Goal: Task Accomplishment & Management: Use online tool/utility

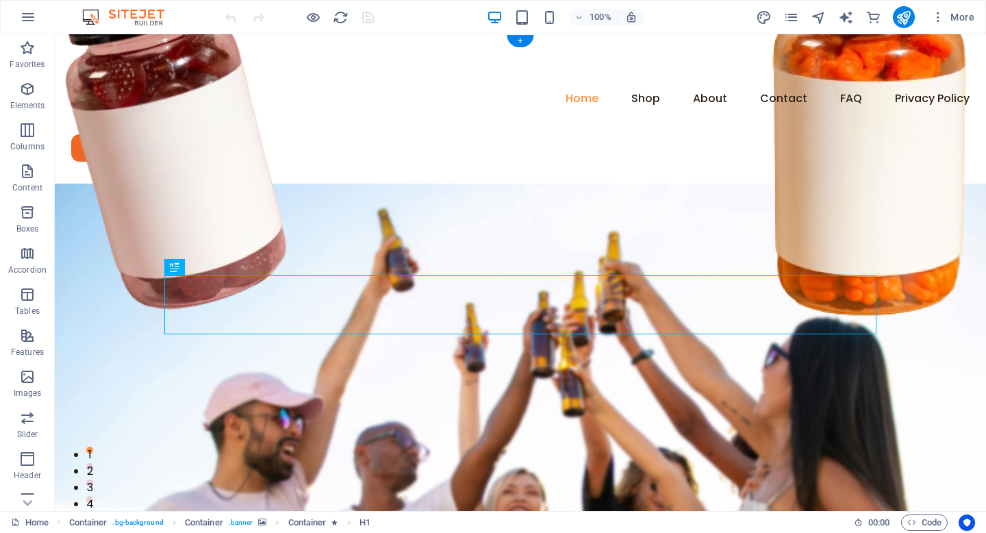
click at [99, 183] on figure at bounding box center [520, 456] width 931 height 546
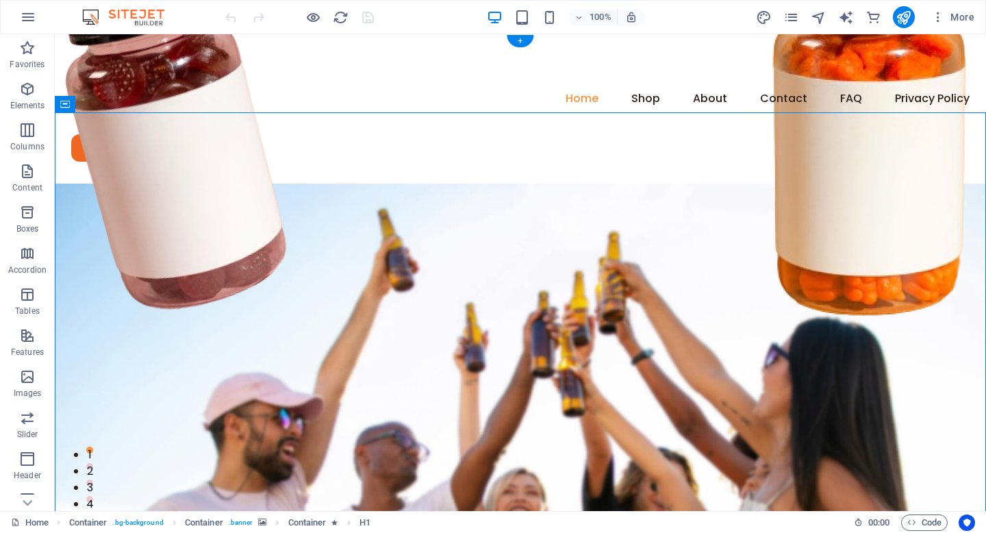
click at [99, 183] on figure at bounding box center [520, 456] width 931 height 546
select select "px"
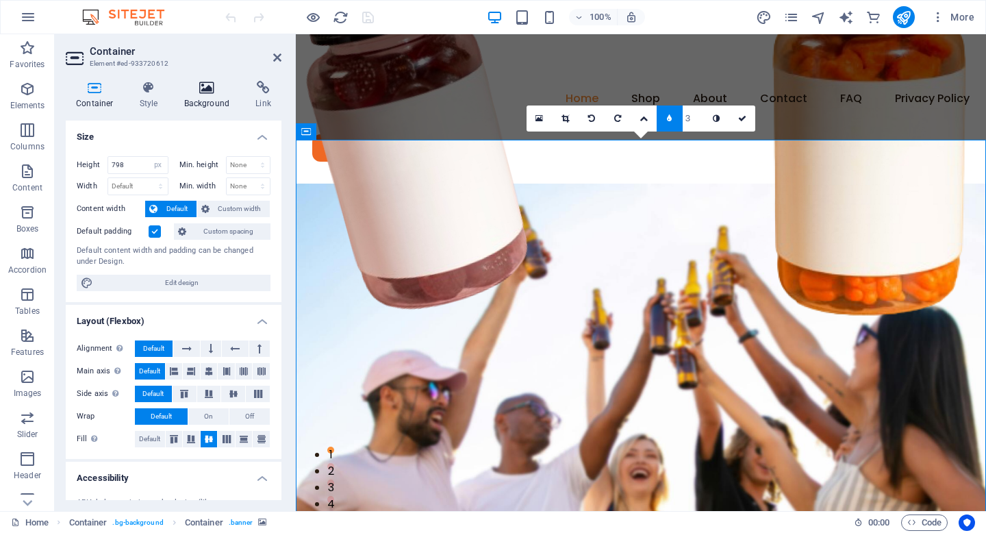
click at [195, 88] on icon at bounding box center [207, 88] width 66 height 14
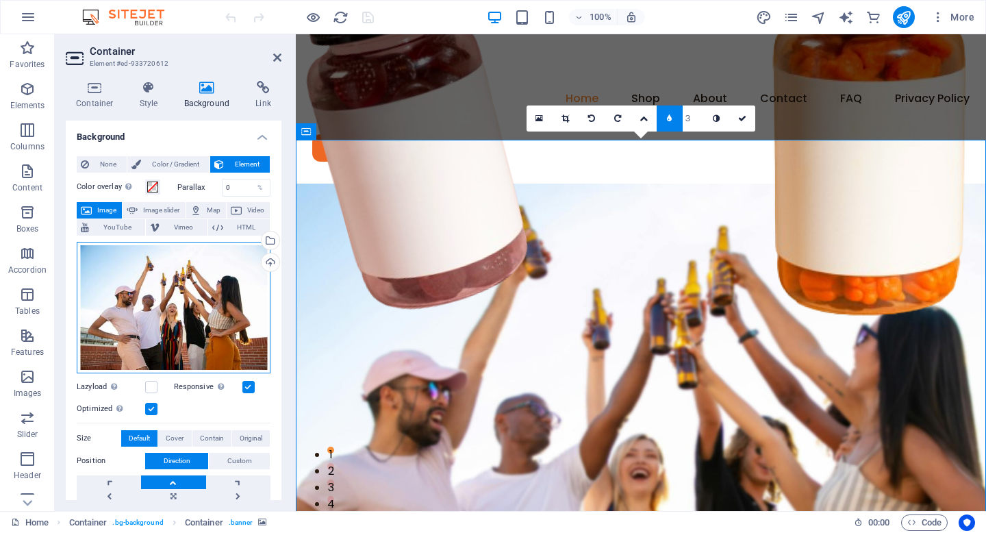
click at [143, 288] on div "Drag files here, click to choose files or select files from Files or our free s…" at bounding box center [174, 307] width 194 height 131
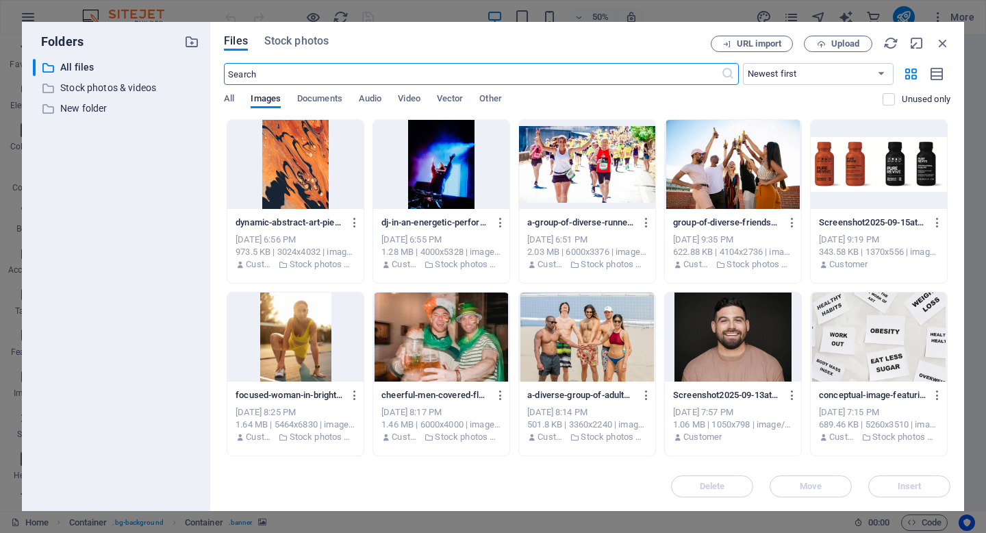
click at [448, 151] on div at bounding box center [441, 164] width 136 height 89
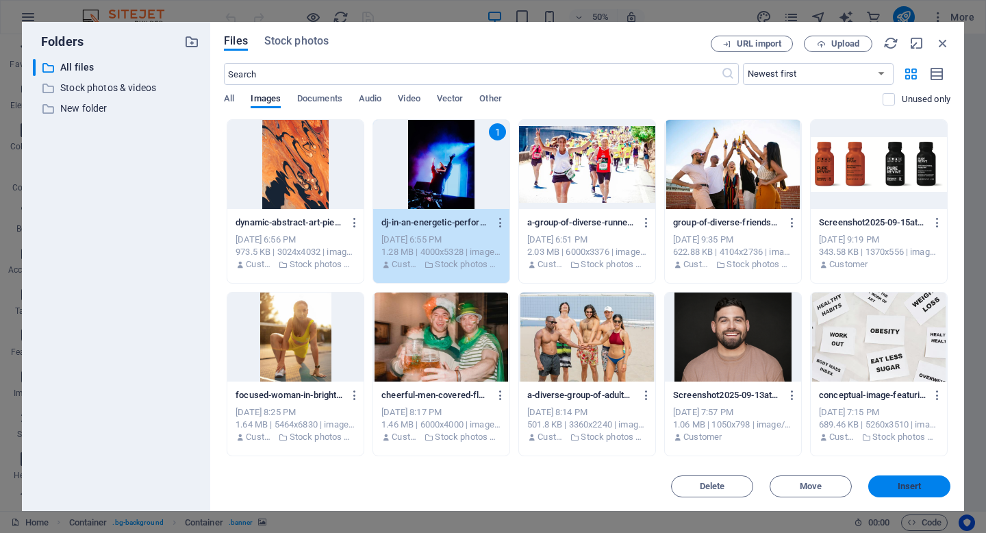
click at [919, 482] on span "Insert" at bounding box center [909, 486] width 24 height 8
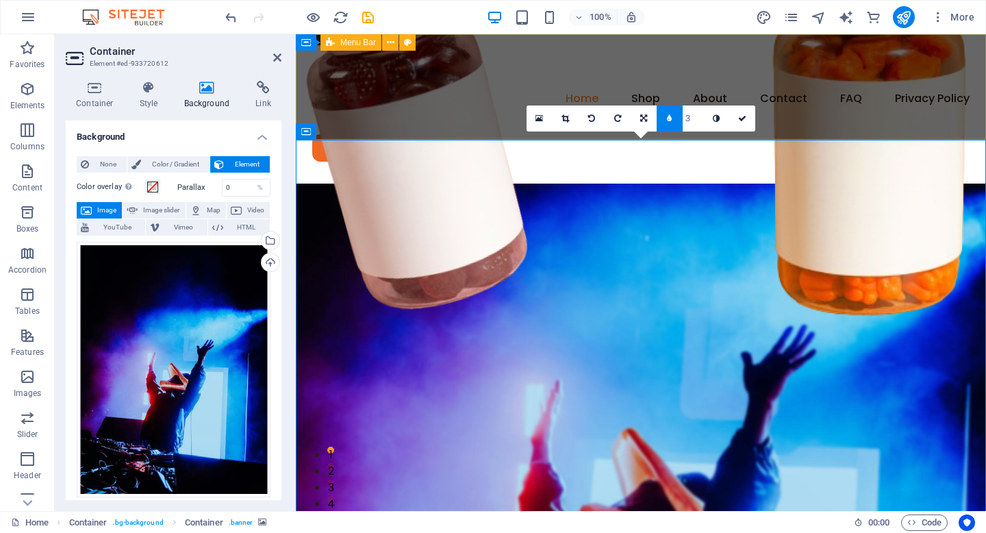
click at [485, 123] on div "Menu Home Shop About Contact FAQ Privacy Policy Legal Notice Shop Wellness" at bounding box center [641, 108] width 690 height 149
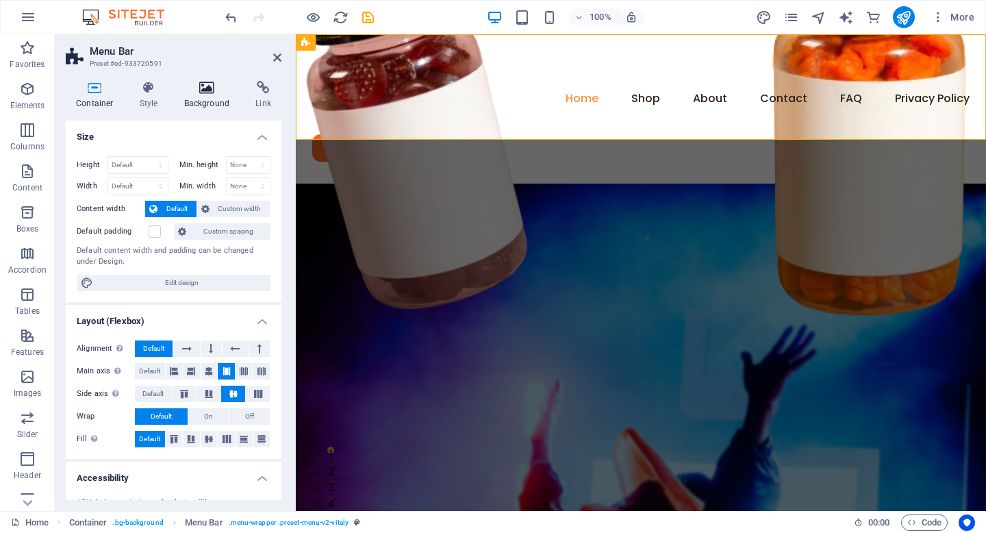
click at [200, 97] on h4 "Background" at bounding box center [210, 95] width 72 height 29
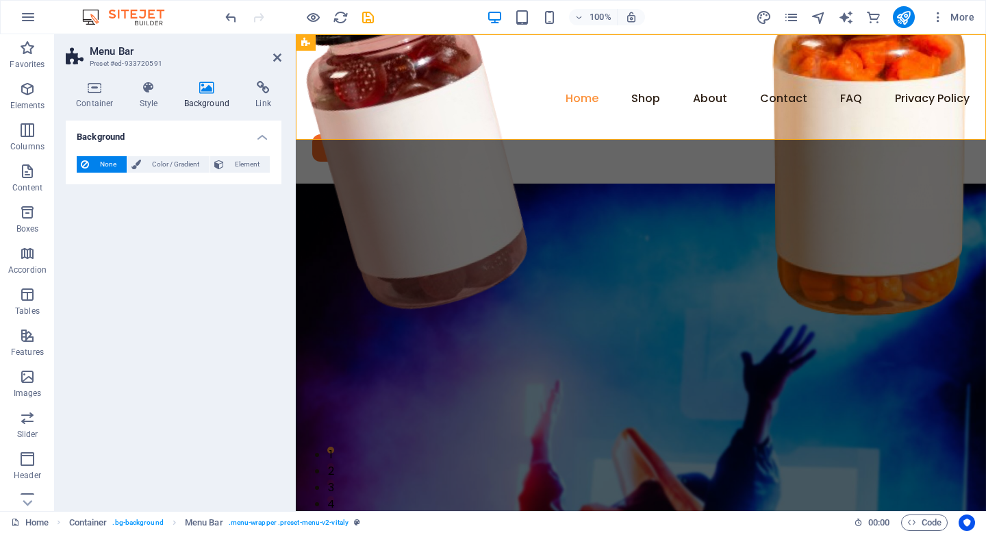
click at [107, 165] on span "None" at bounding box center [107, 164] width 29 height 16
click at [159, 165] on span "Color / Gradient" at bounding box center [175, 164] width 60 height 16
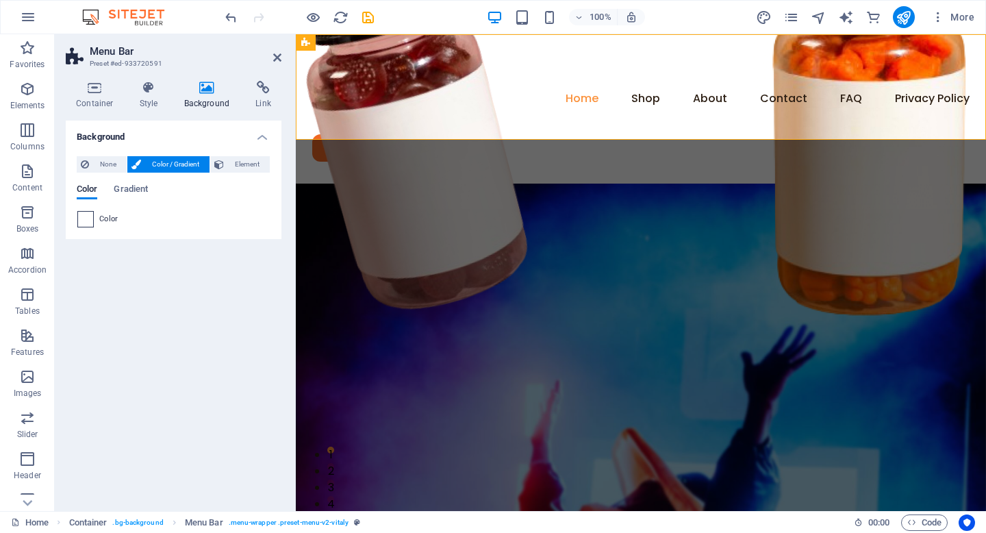
click at [90, 216] on span at bounding box center [85, 219] width 15 height 15
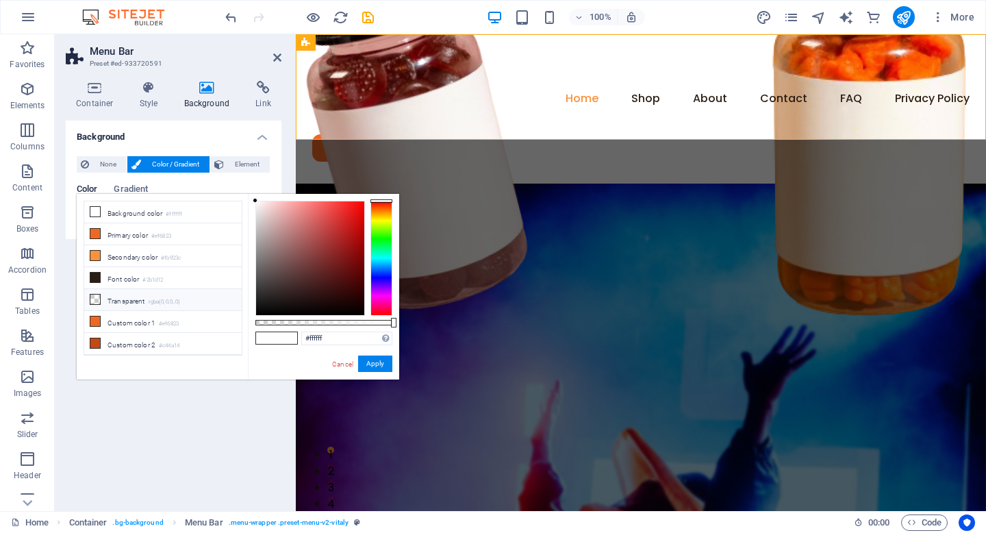
click at [125, 297] on li "Transparent rgba(0,0,0,.0)" at bounding box center [162, 300] width 157 height 22
type input "rgba(0, 0, 0, 0)"
click at [376, 359] on button "Apply" at bounding box center [375, 363] width 34 height 16
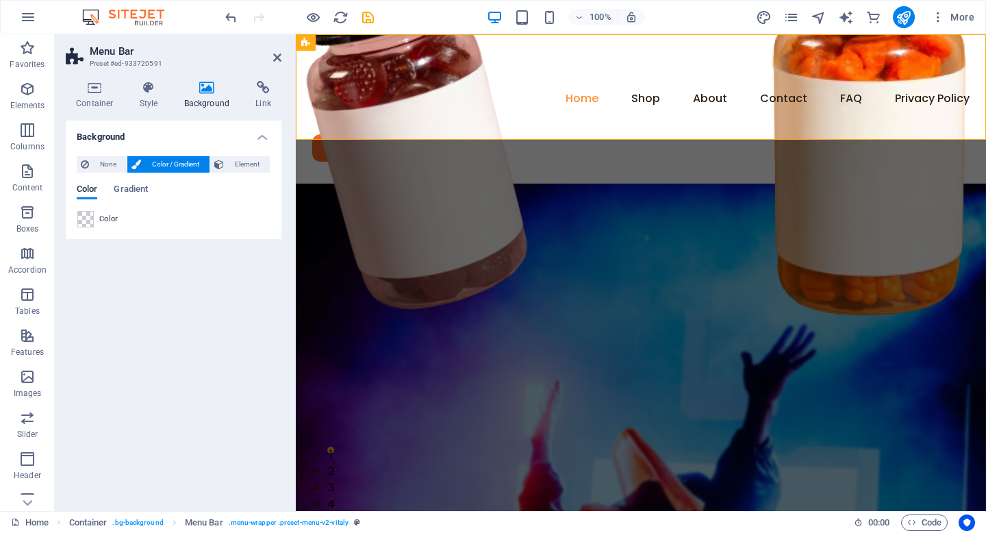
click at [320, 194] on figure at bounding box center [641, 456] width 690 height 546
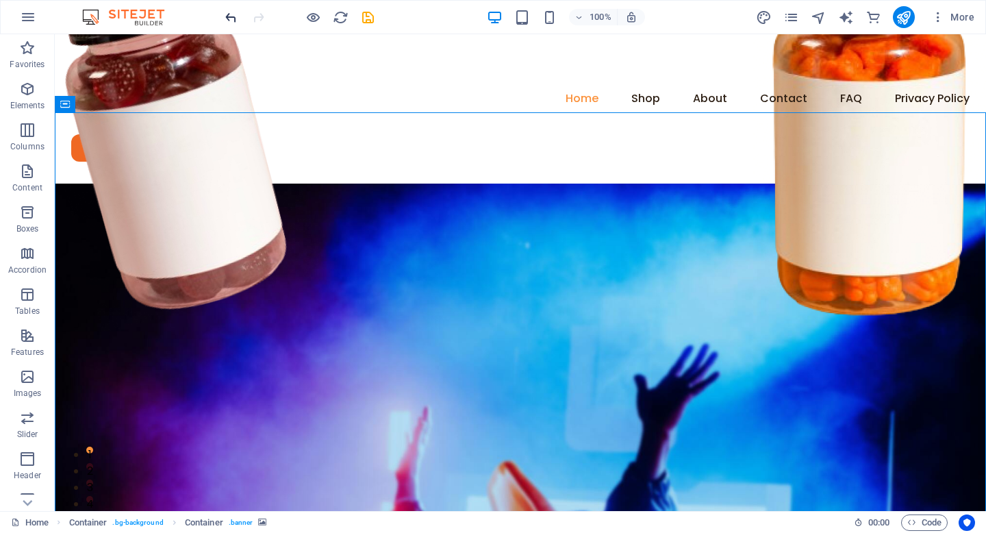
click at [231, 16] on icon "undo" at bounding box center [231, 18] width 16 height 16
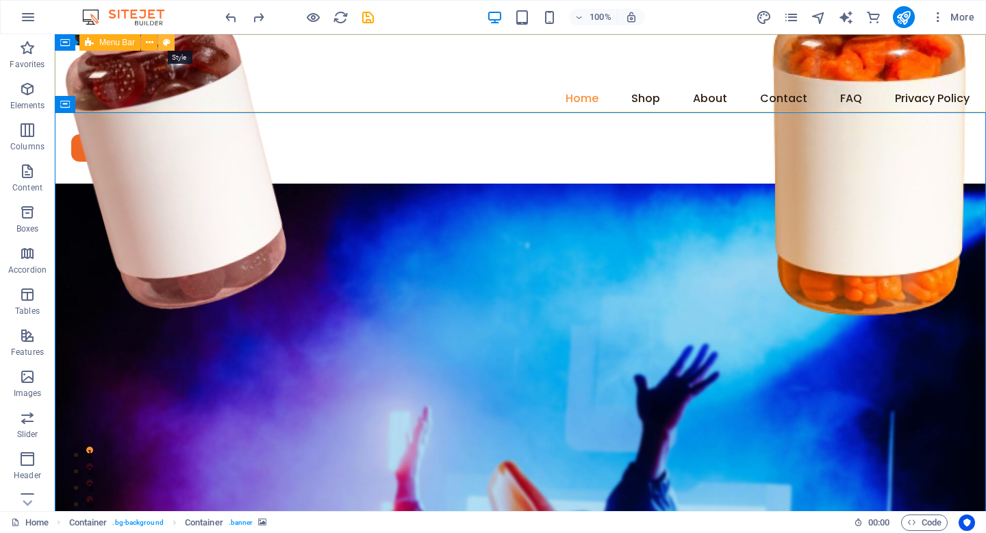
click at [164, 40] on icon at bounding box center [167, 43] width 8 height 14
select select "rem"
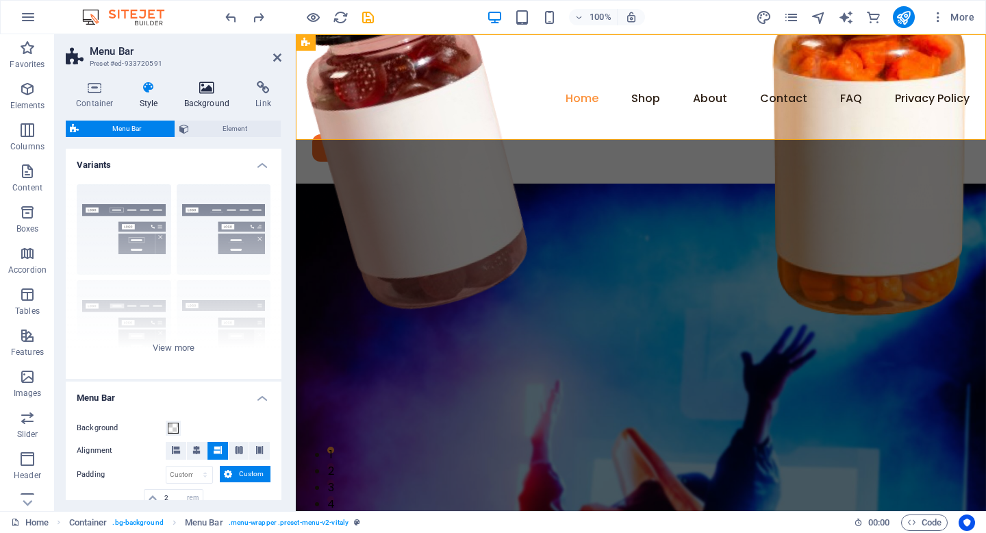
click at [189, 89] on icon at bounding box center [207, 88] width 66 height 14
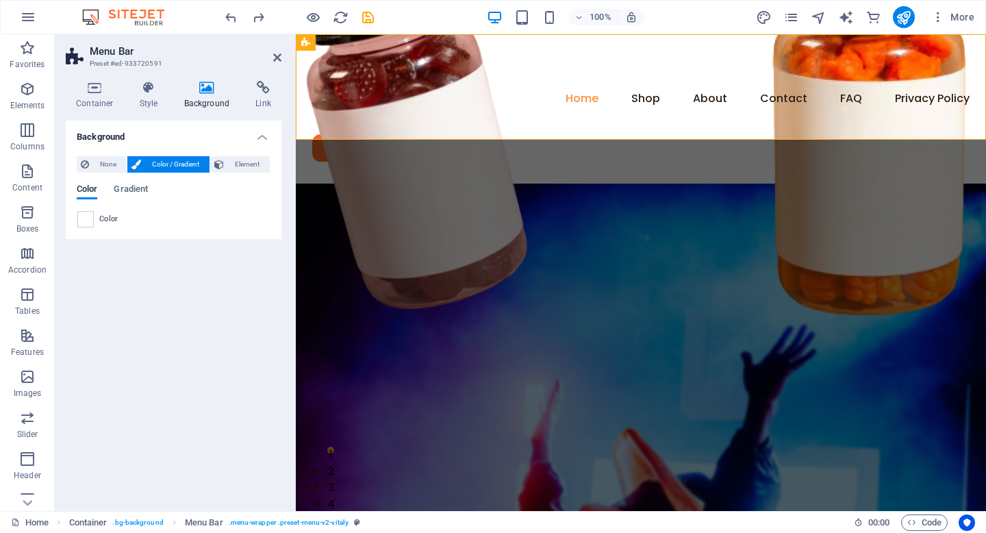
click at [97, 216] on div "Color" at bounding box center [173, 219] width 192 height 16
click at [84, 217] on span at bounding box center [85, 219] width 15 height 15
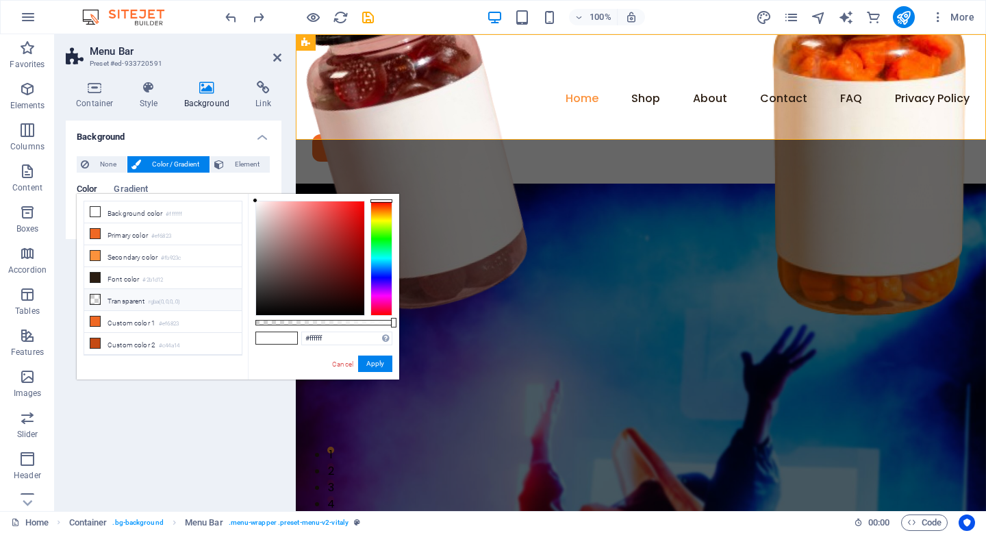
click at [127, 304] on li "Transparent rgba(0,0,0,.0)" at bounding box center [162, 300] width 157 height 22
type input "rgba(0, 0, 0, 0)"
click at [368, 357] on button "Apply" at bounding box center [375, 363] width 34 height 16
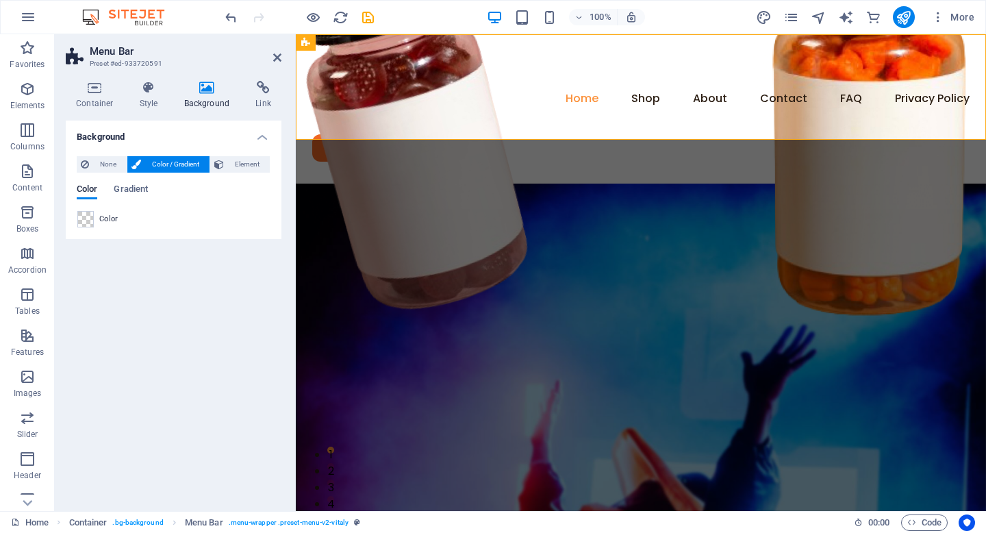
click at [368, 183] on figure at bounding box center [641, 456] width 690 height 546
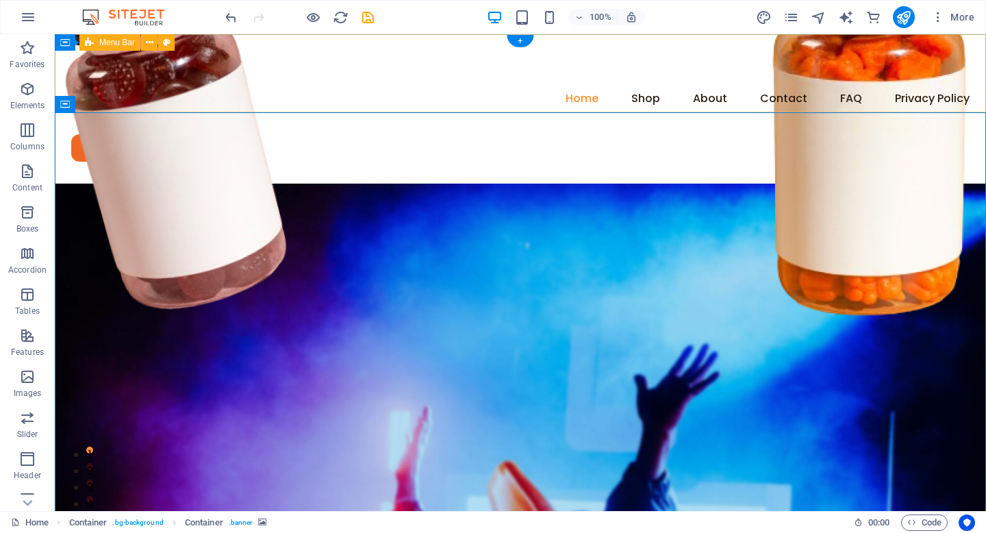
click at [335, 103] on div "Menu Home Shop About Contact FAQ Privacy Policy Legal Notice Shop Wellness" at bounding box center [520, 108] width 931 height 149
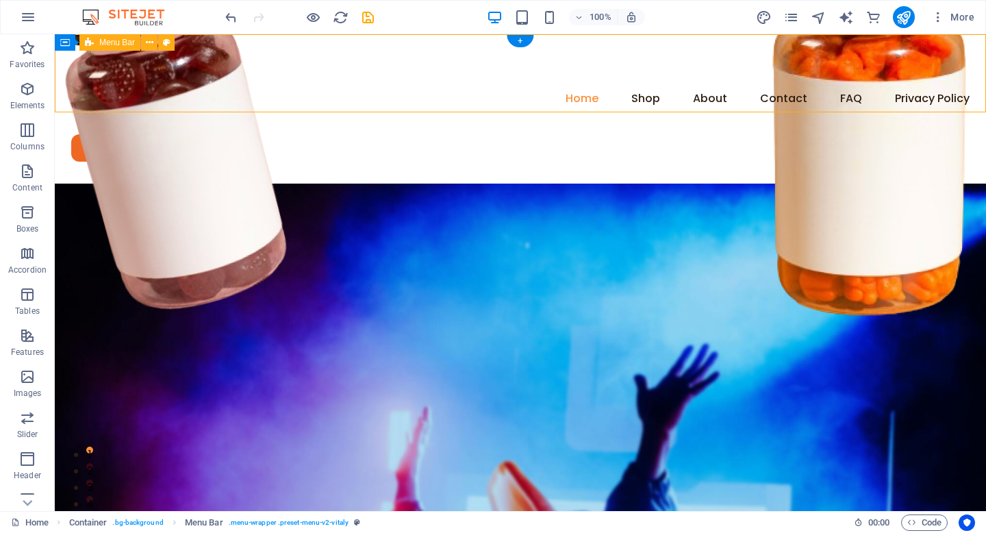
click at [335, 103] on div "Menu Home Shop About Contact FAQ Privacy Policy Legal Notice Shop Wellness" at bounding box center [520, 108] width 931 height 149
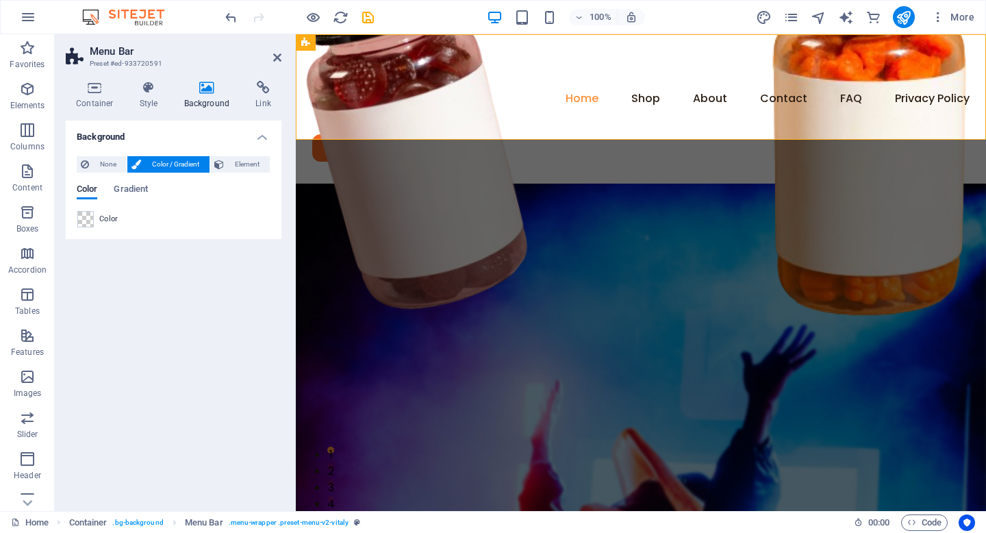
click at [232, 175] on div "Color Gradient Color" at bounding box center [174, 200] width 194 height 55
click at [231, 162] on span "Element" at bounding box center [247, 164] width 38 height 16
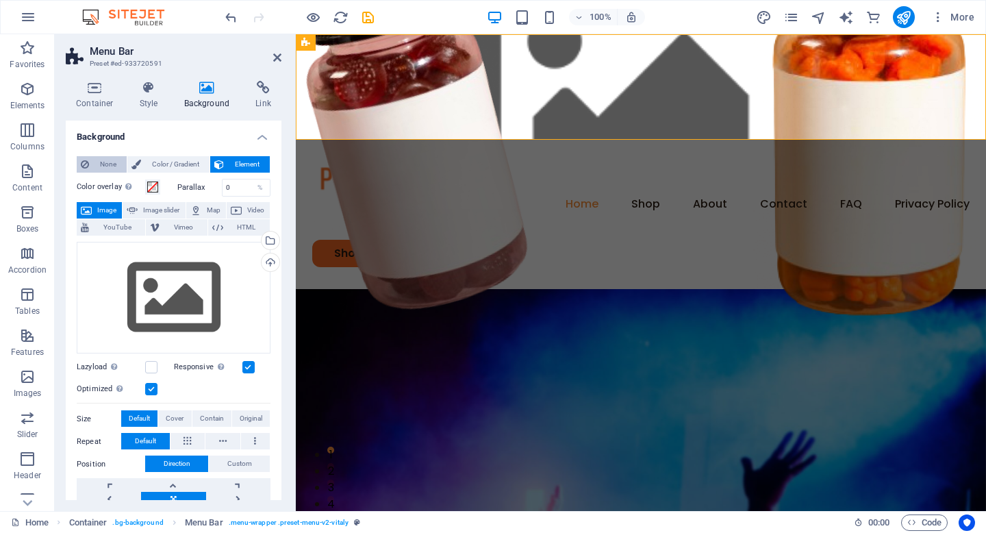
click at [94, 159] on span "None" at bounding box center [107, 164] width 29 height 16
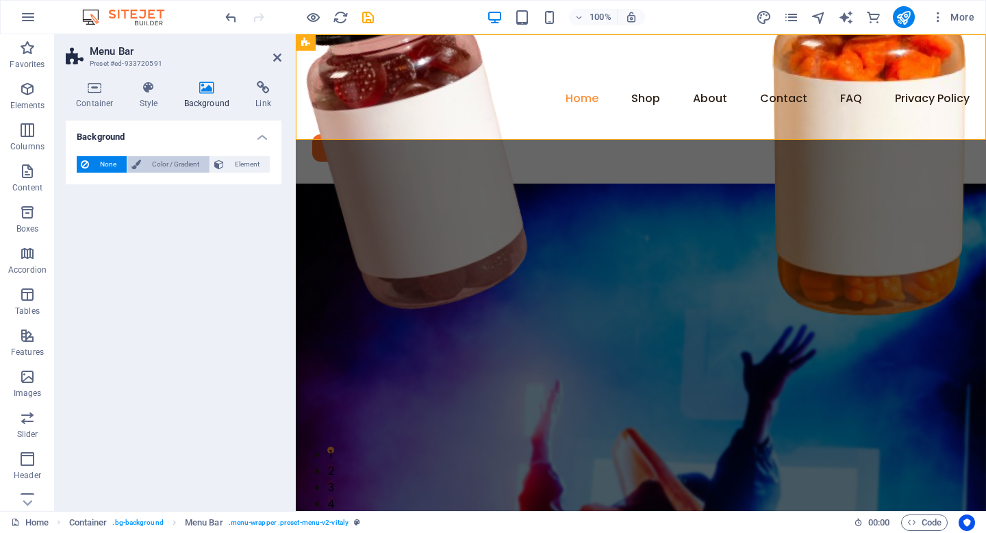
click at [168, 164] on span "Color / Gradient" at bounding box center [175, 164] width 60 height 16
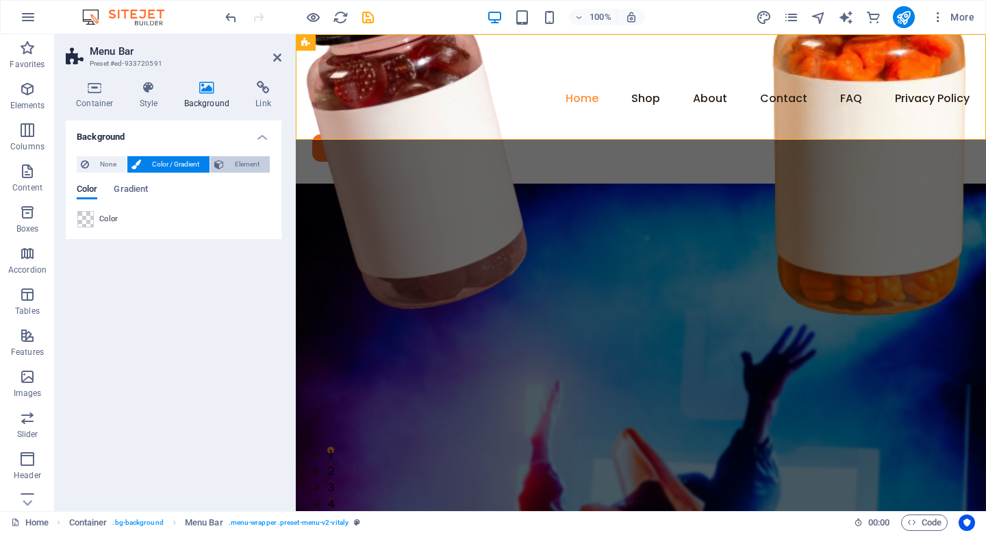
click at [238, 156] on span "Element" at bounding box center [247, 164] width 38 height 16
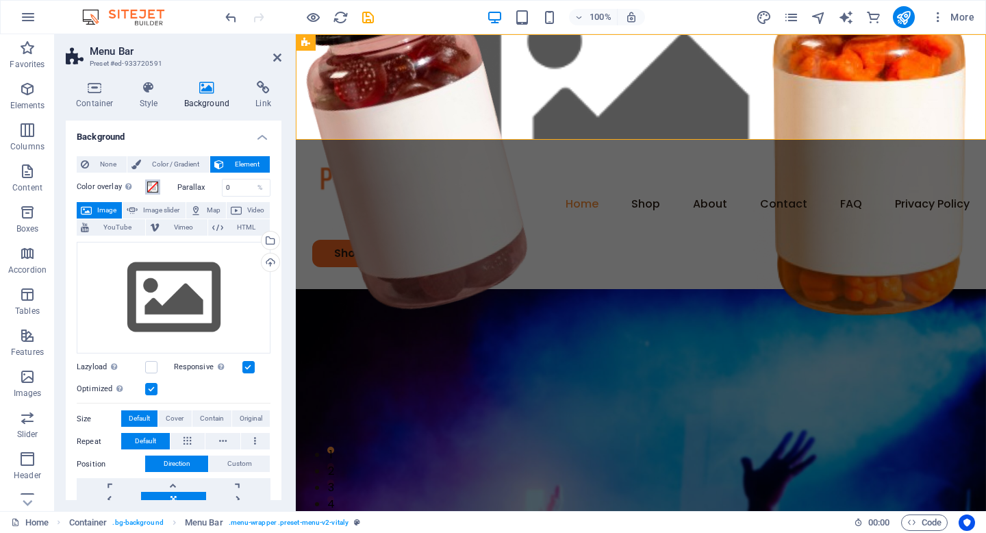
click at [151, 186] on span at bounding box center [152, 186] width 11 height 11
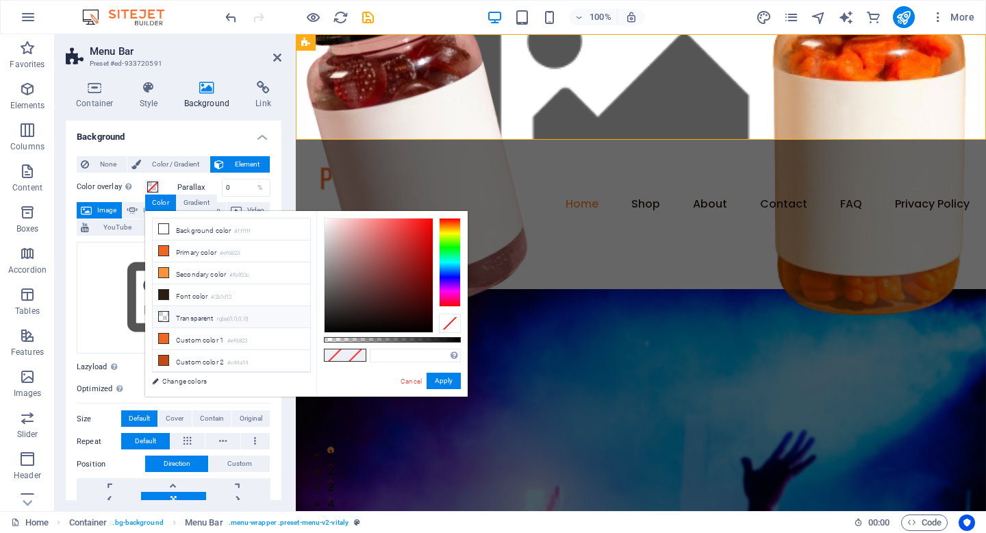
click at [201, 309] on li "Transparent rgba(0,0,0,.0)" at bounding box center [231, 317] width 157 height 22
type input "rgba(0, 0, 0, 0)"
click at [209, 316] on li "Transparent rgba(0,0,0,.0)" at bounding box center [231, 317] width 157 height 22
click at [444, 377] on button "Apply" at bounding box center [443, 380] width 34 height 16
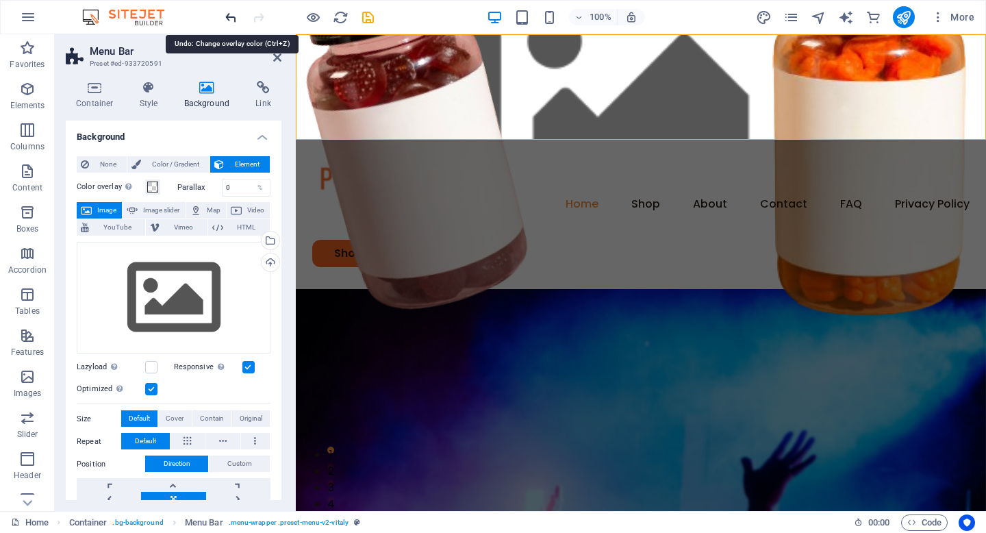
click at [225, 15] on icon "undo" at bounding box center [231, 18] width 16 height 16
click at [229, 14] on icon "undo" at bounding box center [231, 18] width 16 height 16
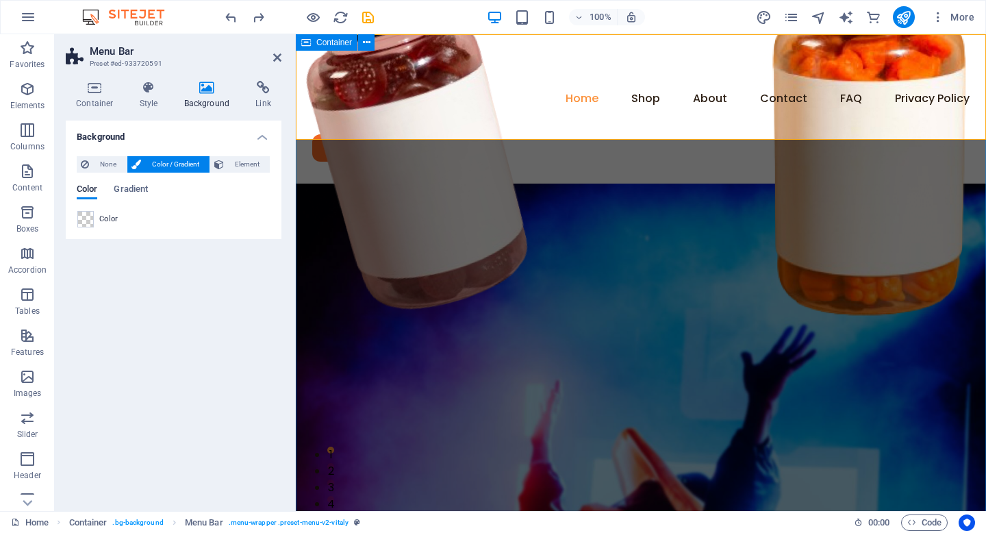
click at [308, 38] on icon at bounding box center [306, 42] width 10 height 16
select select "header"
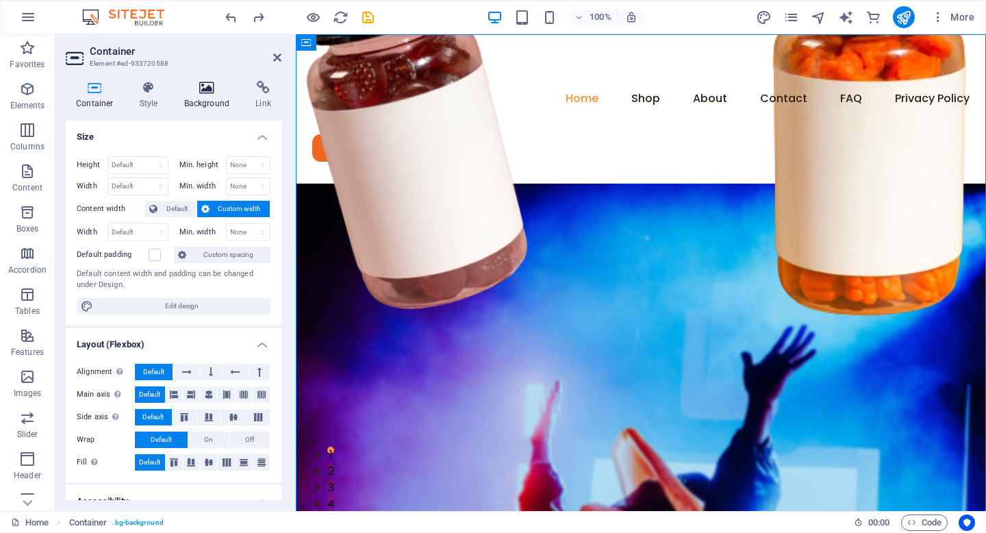
click at [203, 85] on icon at bounding box center [207, 88] width 66 height 14
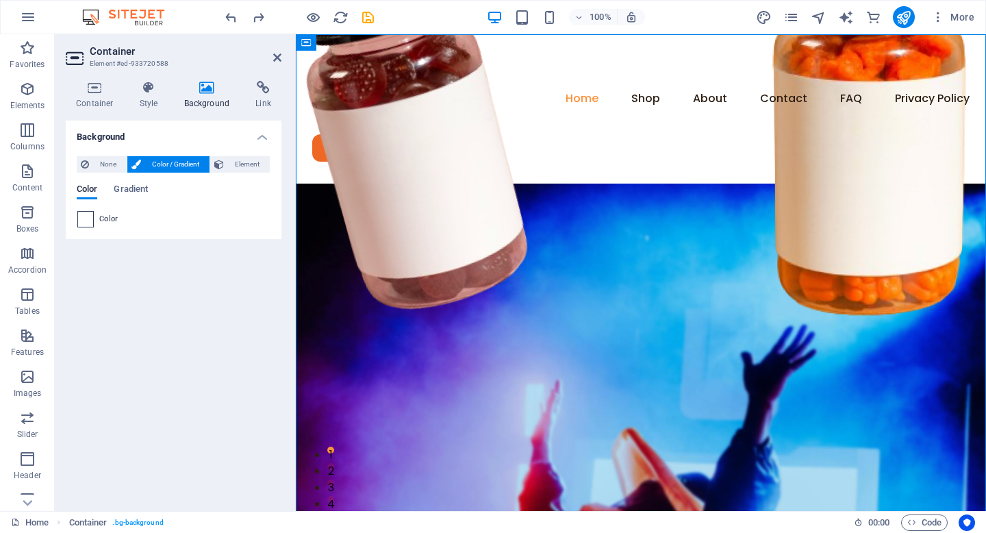
click at [91, 212] on span at bounding box center [85, 219] width 15 height 15
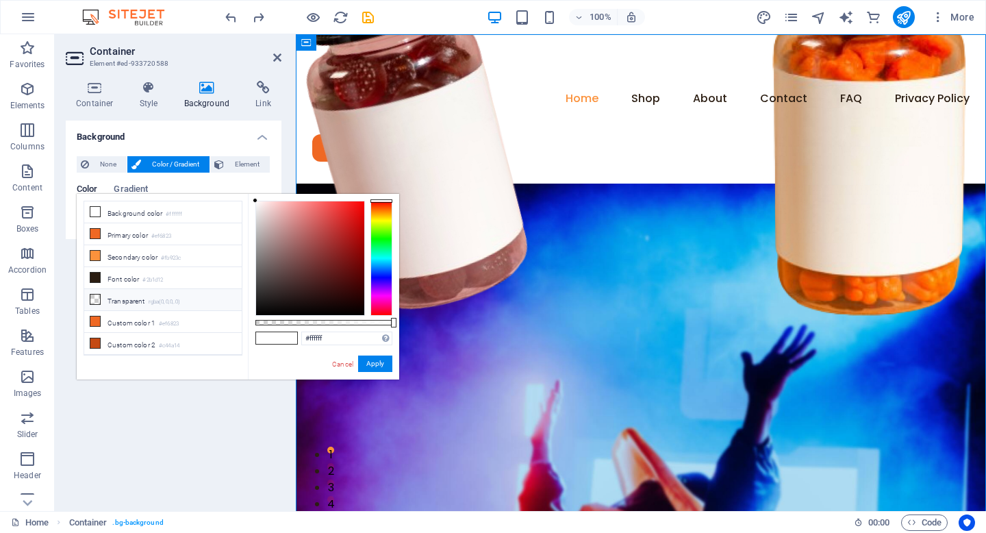
click at [144, 294] on li "Transparent rgba(0,0,0,.0)" at bounding box center [162, 300] width 157 height 22
type input "rgba(0, 0, 0, 0)"
click at [378, 366] on button "Apply" at bounding box center [375, 363] width 34 height 16
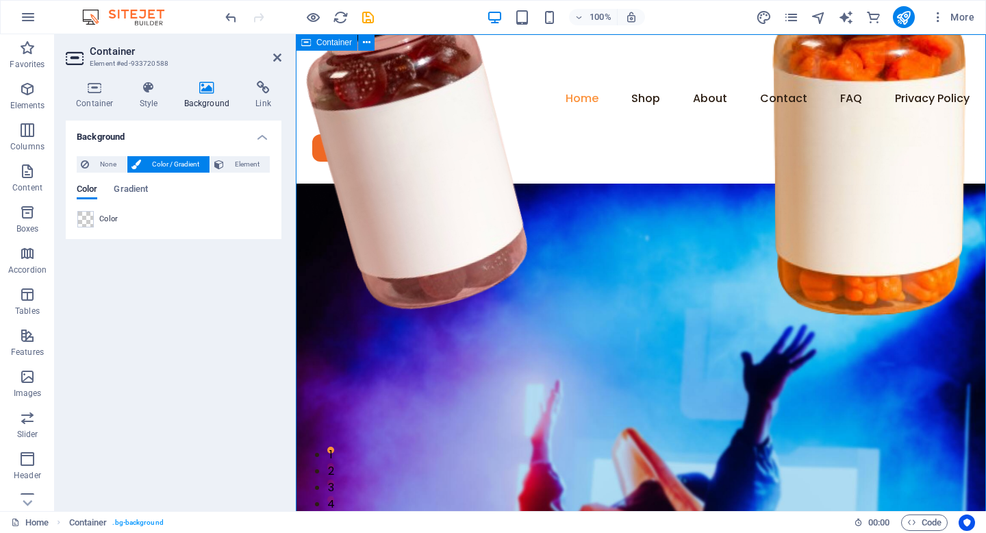
click at [307, 39] on icon at bounding box center [306, 42] width 10 height 16
click at [114, 162] on span "None" at bounding box center [107, 164] width 29 height 16
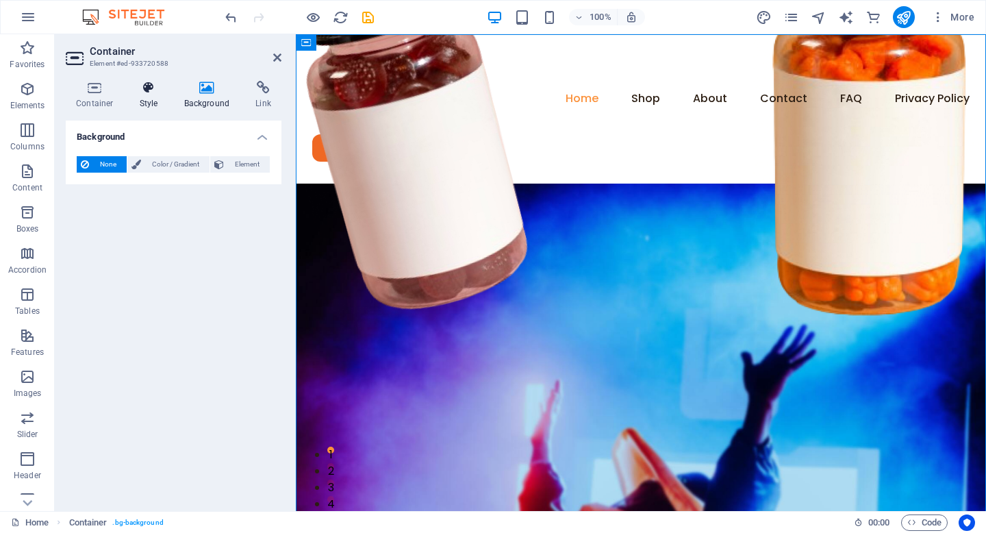
click at [155, 97] on h4 "Style" at bounding box center [151, 95] width 44 height 29
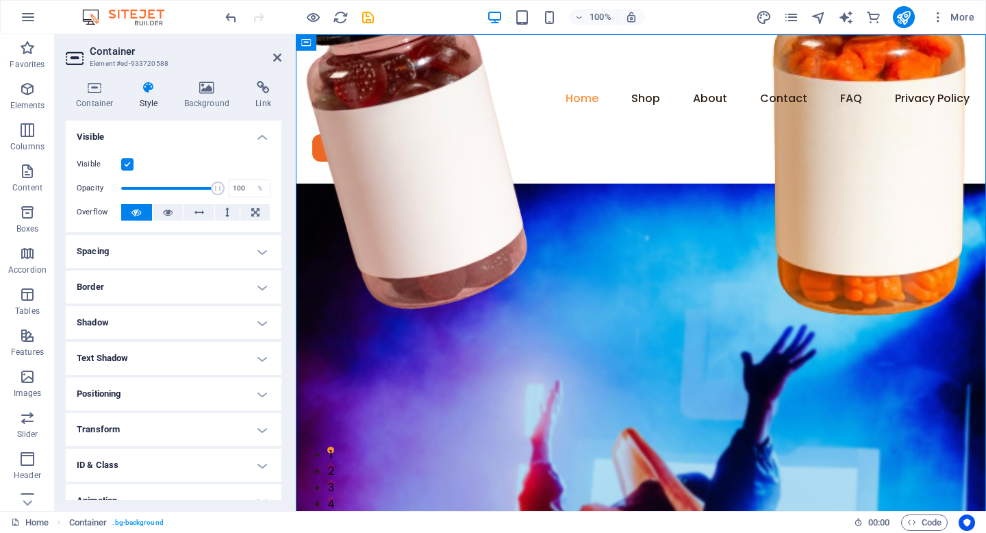
click at [131, 165] on label at bounding box center [127, 164] width 12 height 12
click at [0, 0] on input "Visible" at bounding box center [0, 0] width 0 height 0
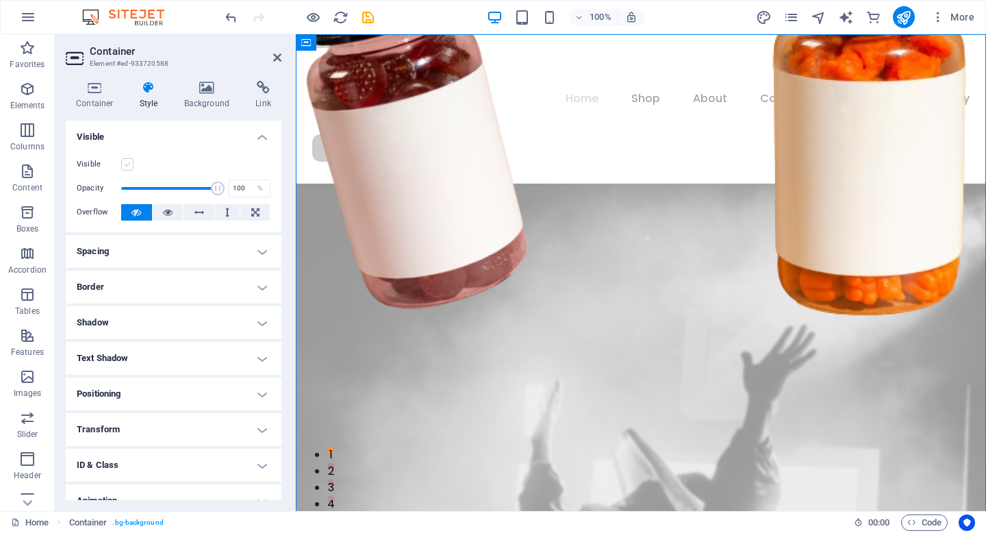
click at [131, 165] on label at bounding box center [127, 164] width 12 height 12
click at [0, 0] on input "Visible" at bounding box center [0, 0] width 0 height 0
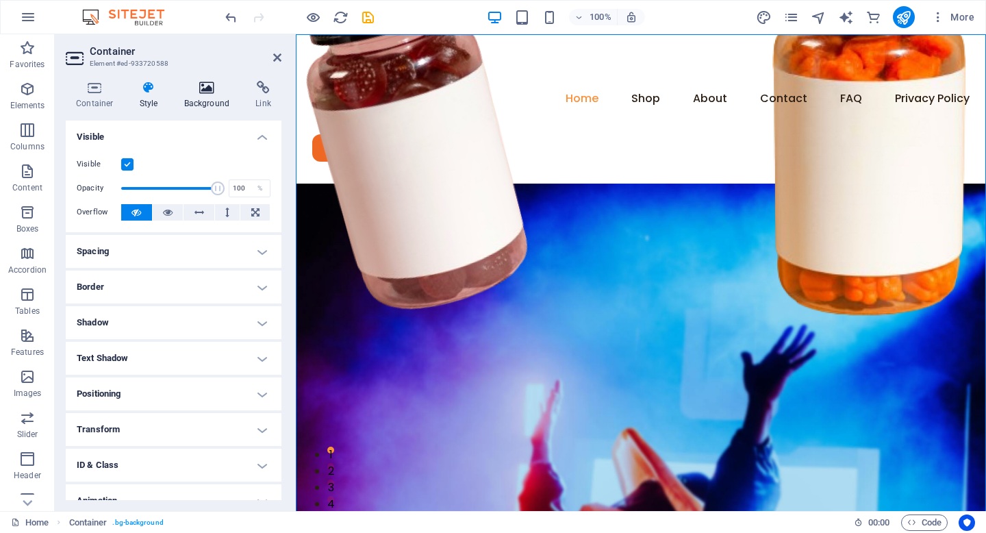
click at [223, 105] on h4 "Background" at bounding box center [210, 95] width 72 height 29
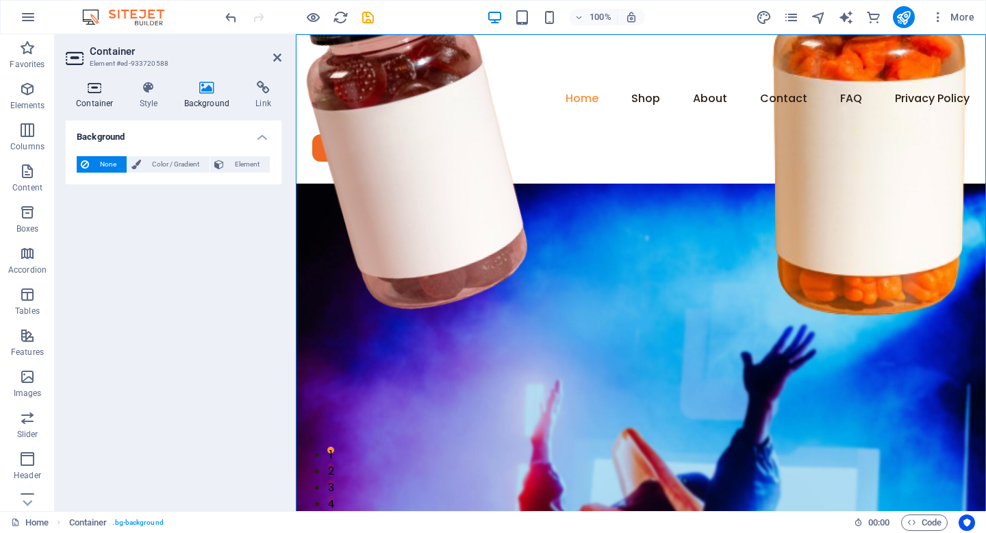
click at [86, 92] on icon at bounding box center [95, 88] width 58 height 14
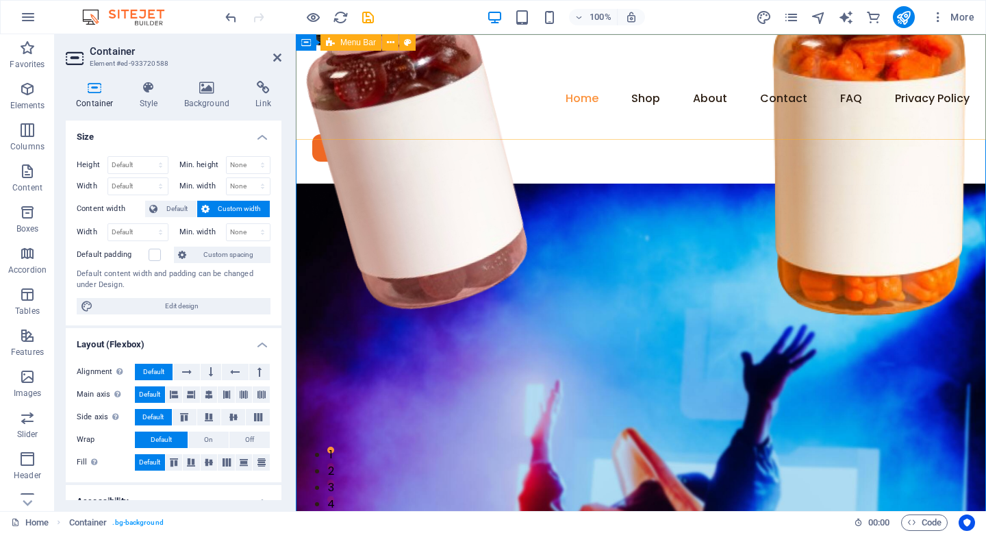
click at [426, 40] on div "Menu Home Shop About Contact FAQ Privacy Policy Legal Notice Shop Wellness" at bounding box center [641, 108] width 690 height 149
select select "rem"
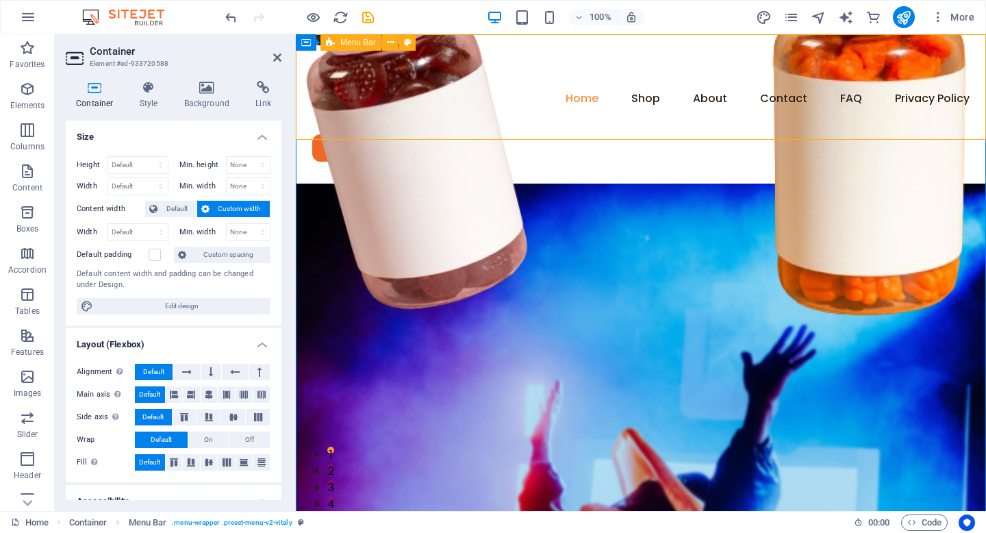
select select "rem"
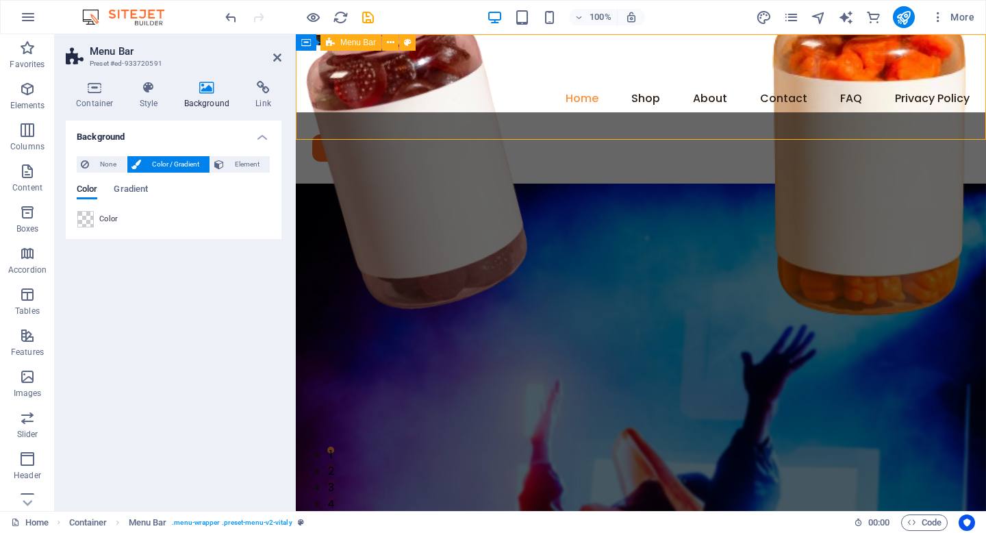
click at [426, 40] on div "Menu Home Shop About Contact FAQ Privacy Policy Legal Notice Shop Wellness" at bounding box center [641, 108] width 690 height 149
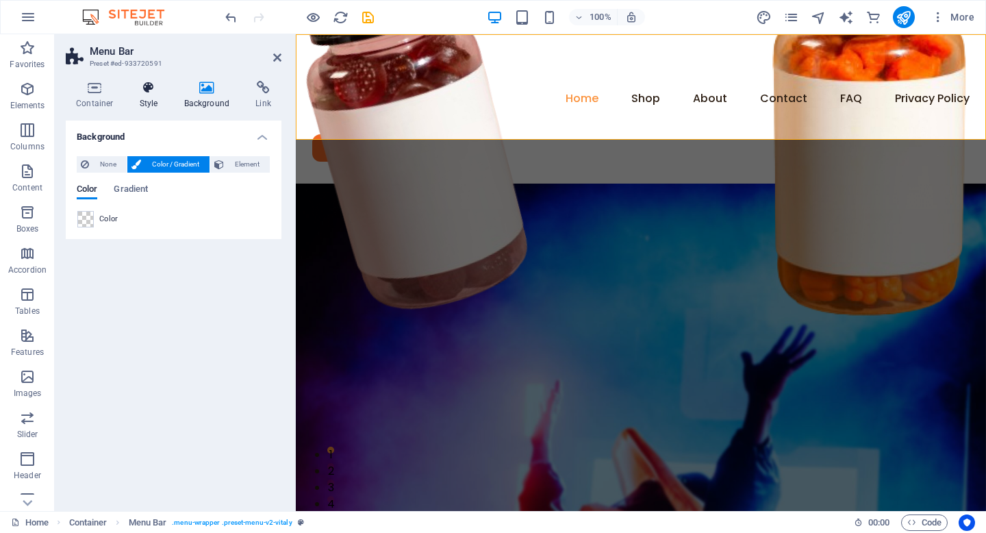
click at [133, 98] on h4 "Style" at bounding box center [151, 95] width 44 height 29
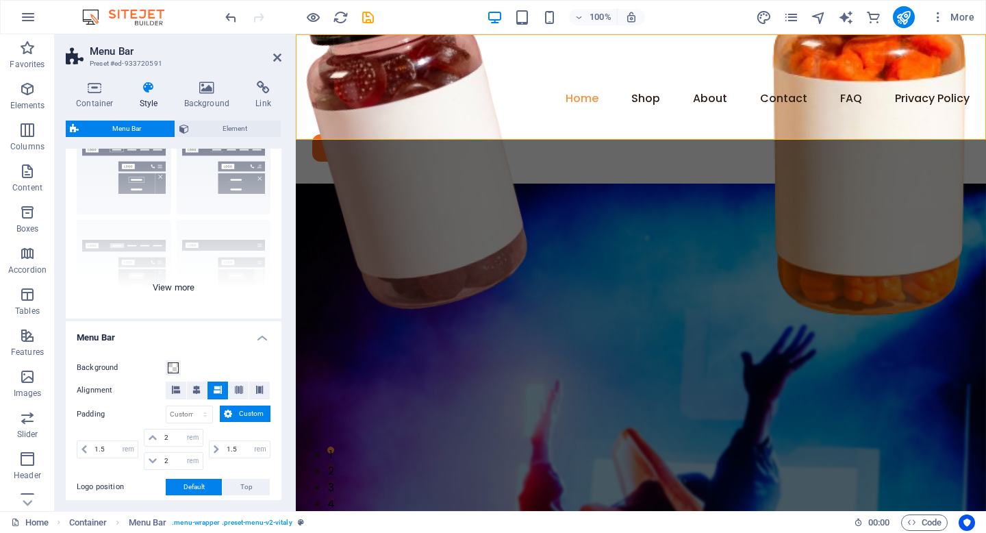
scroll to position [80, 0]
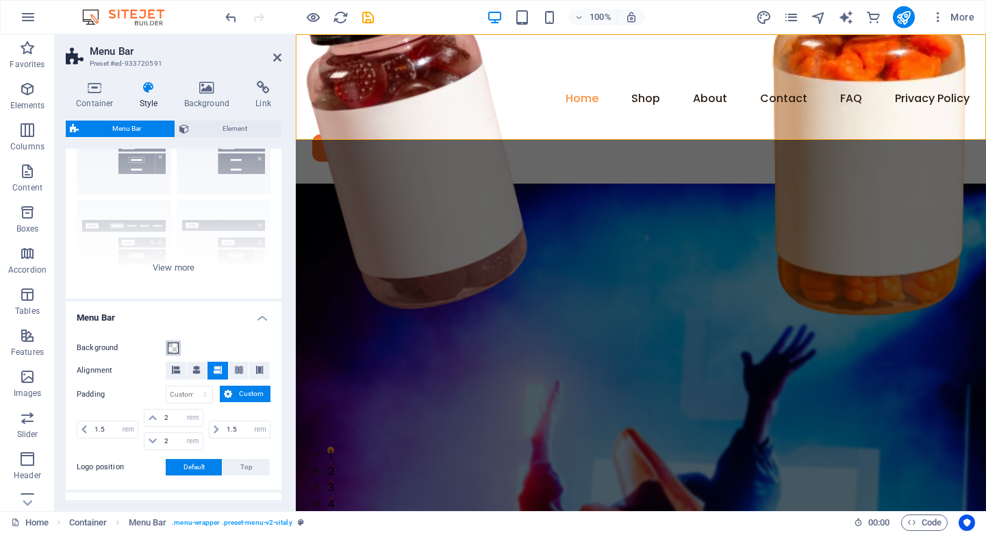
click at [170, 345] on span at bounding box center [173, 347] width 11 height 11
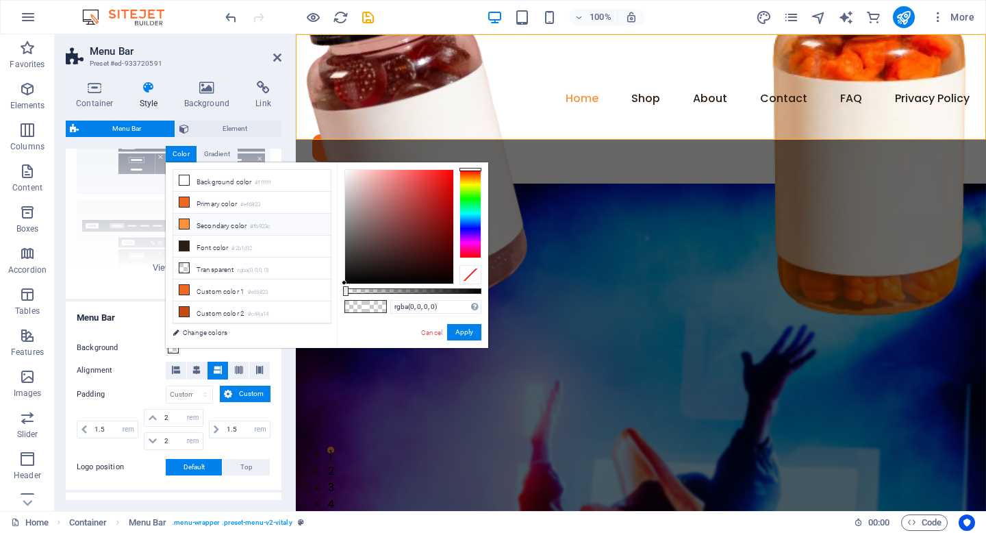
click at [231, 214] on li "Secondary color #fb923c" at bounding box center [251, 225] width 157 height 22
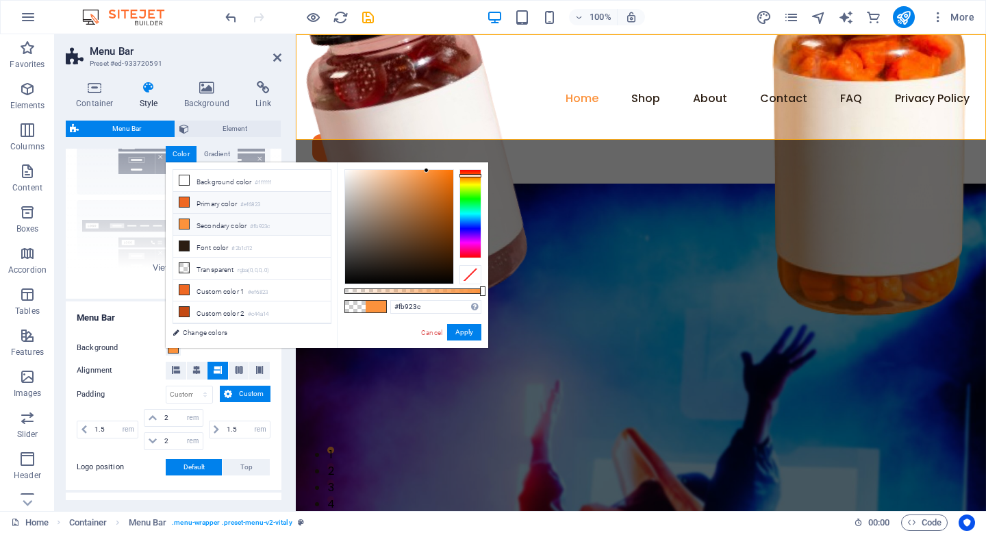
click at [267, 199] on li "Primary color #ef6823" at bounding box center [251, 203] width 157 height 22
click at [268, 185] on small "#ffffff" at bounding box center [263, 183] width 16 height 10
type input "#ffffff"
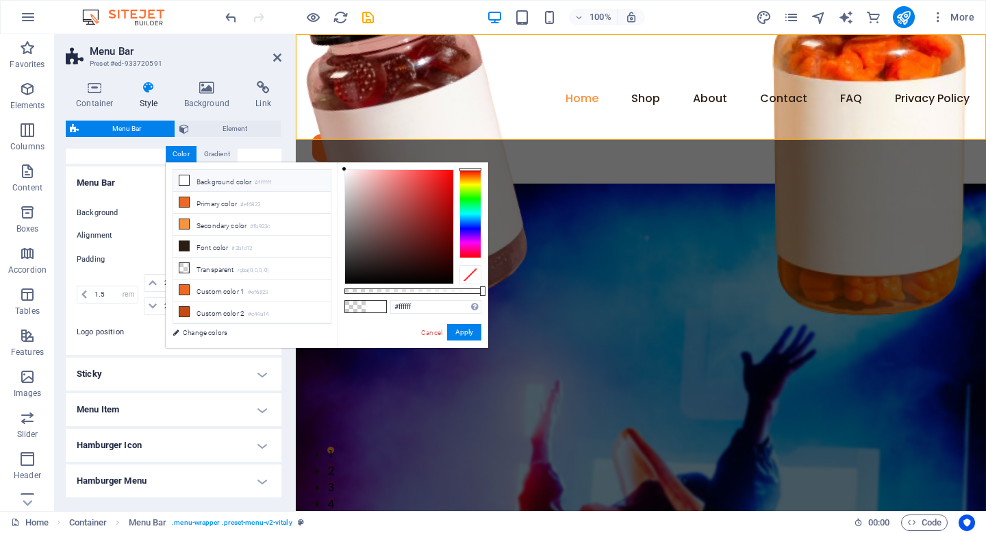
scroll to position [0, 0]
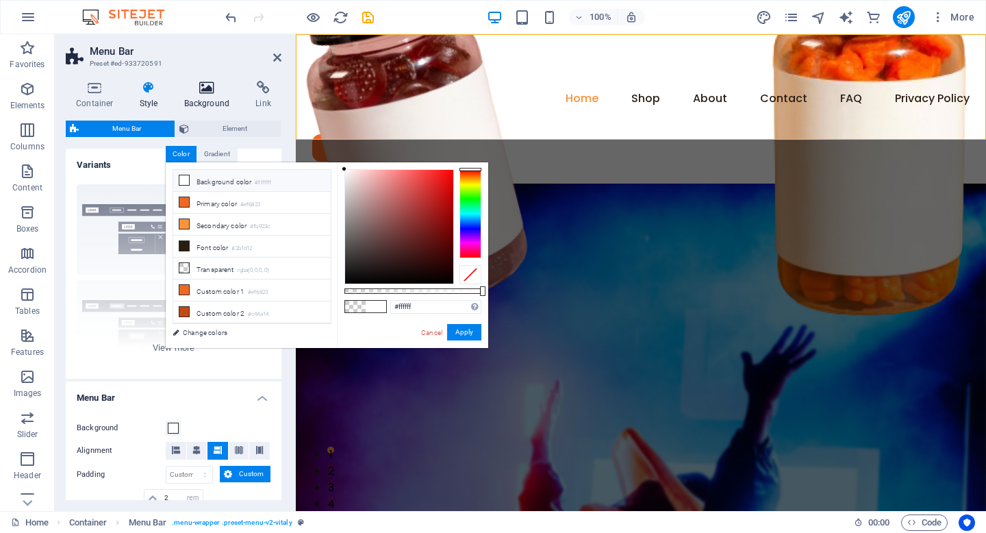
click at [180, 89] on icon at bounding box center [207, 88] width 66 height 14
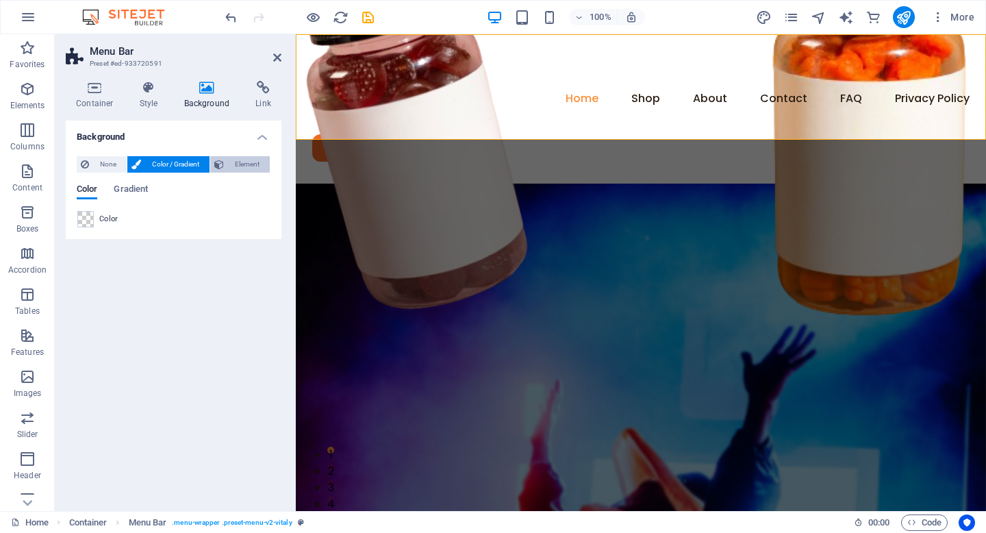
click at [216, 164] on icon at bounding box center [219, 164] width 10 height 16
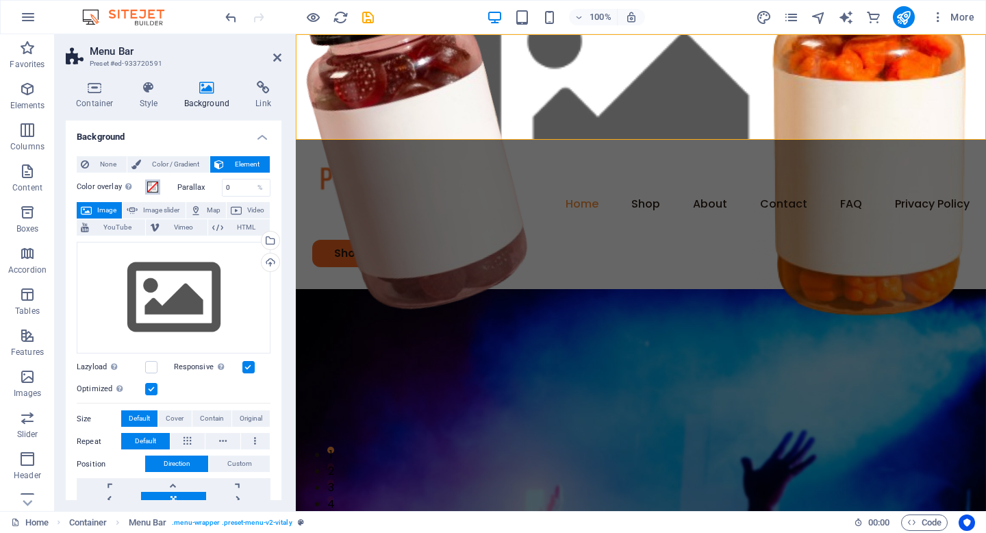
click at [151, 181] on span at bounding box center [152, 186] width 11 height 11
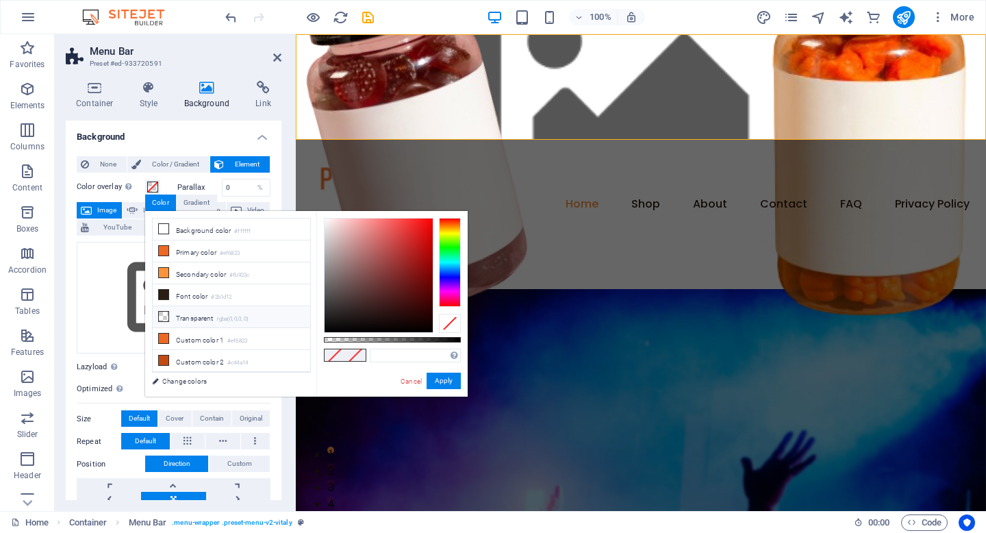
click at [183, 312] on li "Transparent rgba(0,0,0,.0)" at bounding box center [231, 317] width 157 height 22
type input "rgba(0, 0, 0, 0)"
click at [447, 386] on button "Apply" at bounding box center [443, 380] width 34 height 16
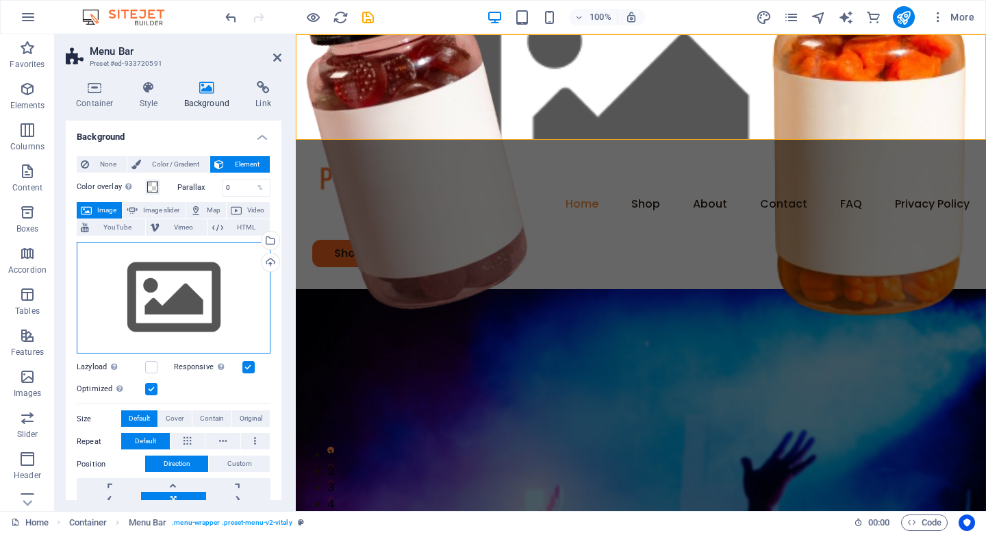
click at [215, 271] on div "Drag files here, click to choose files or select files from Files or our free s…" at bounding box center [174, 298] width 194 height 112
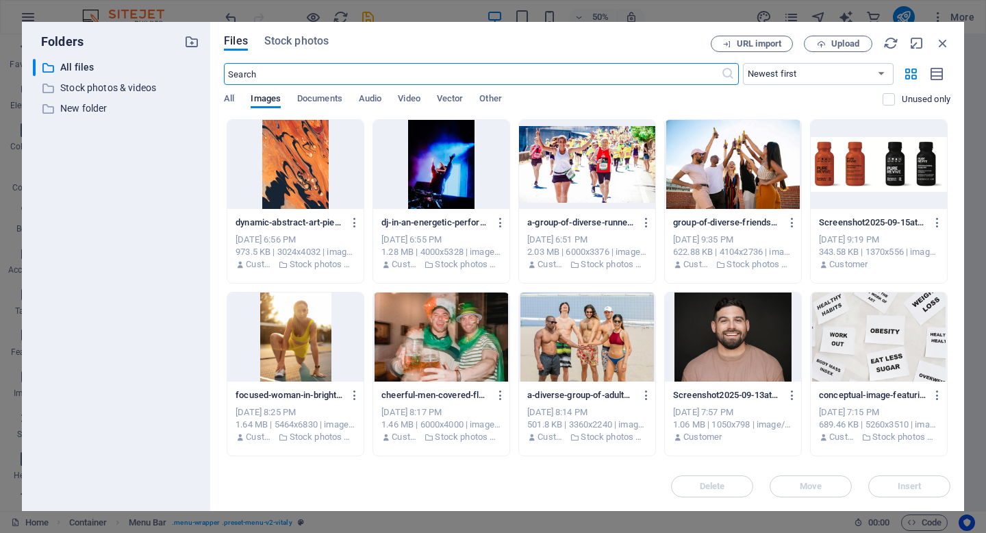
click at [483, 164] on div at bounding box center [441, 164] width 136 height 89
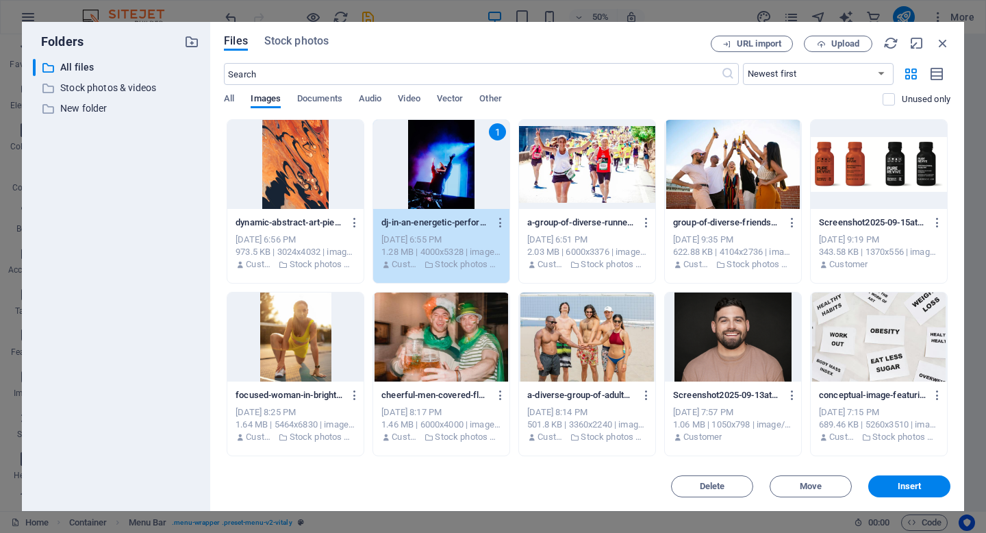
click at [927, 501] on div "Files Stock photos URL import Upload ​ Newest first Oldest first Name (A-Z) Nam…" at bounding box center [587, 266] width 754 height 489
click at [927, 491] on button "Insert" at bounding box center [909, 486] width 82 height 22
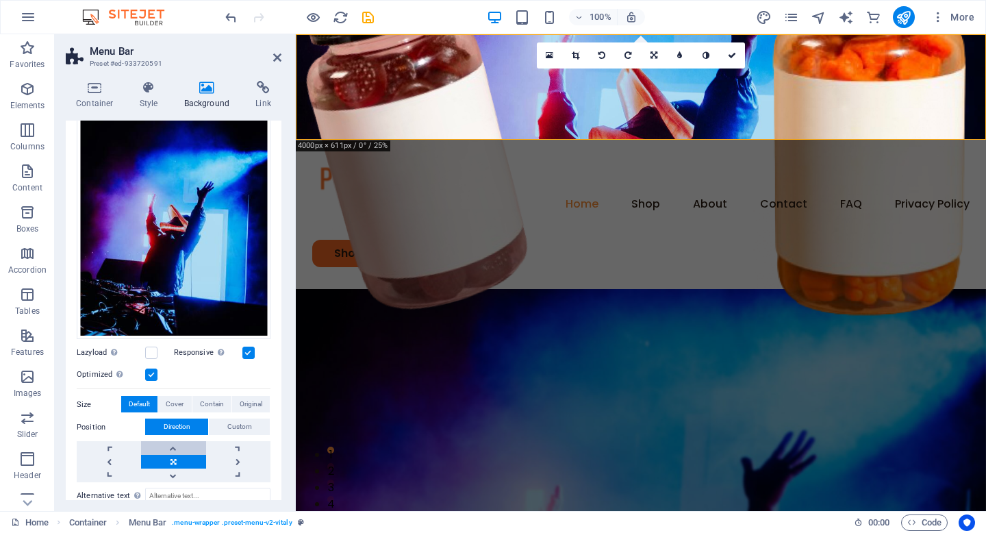
scroll to position [160, 0]
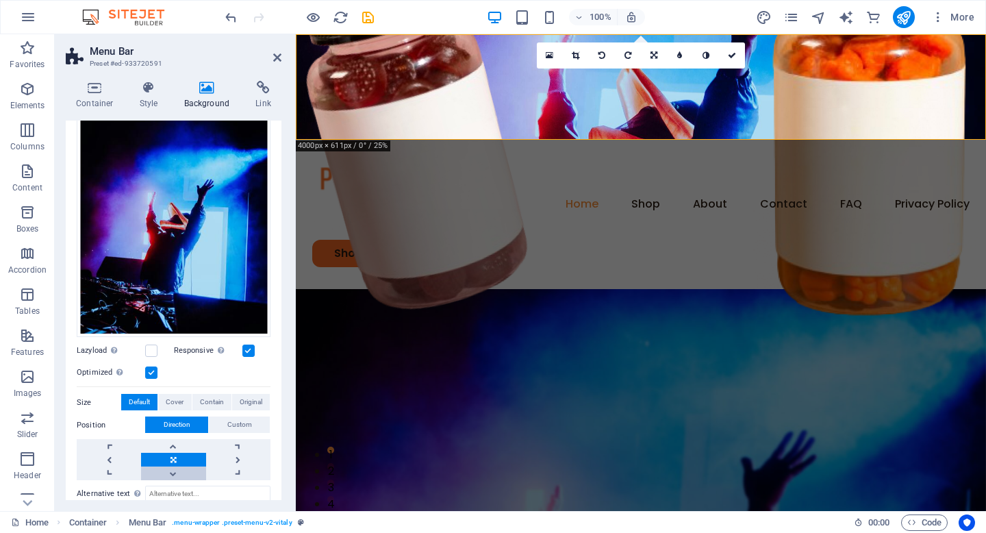
click at [176, 466] on link at bounding box center [173, 473] width 64 height 14
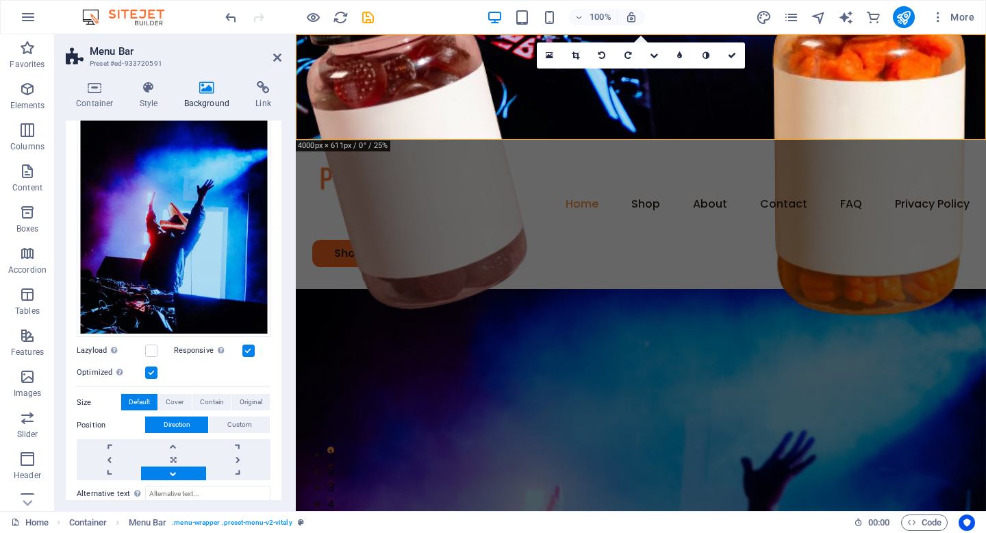
click at [176, 466] on link at bounding box center [173, 473] width 64 height 14
click at [176, 444] on link at bounding box center [173, 446] width 64 height 14
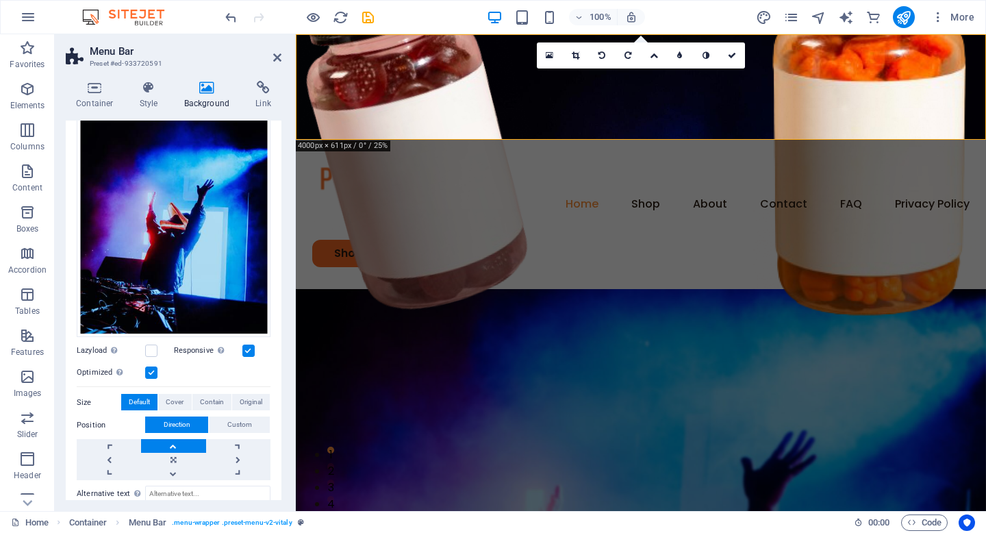
click at [176, 444] on link at bounding box center [173, 446] width 64 height 14
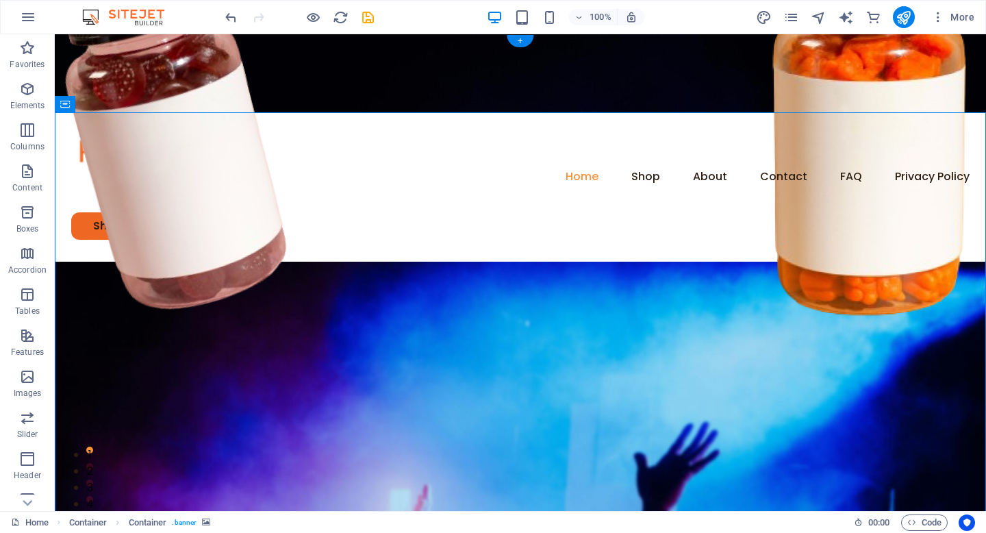
click at [218, 42] on figure at bounding box center [520, 73] width 931 height 78
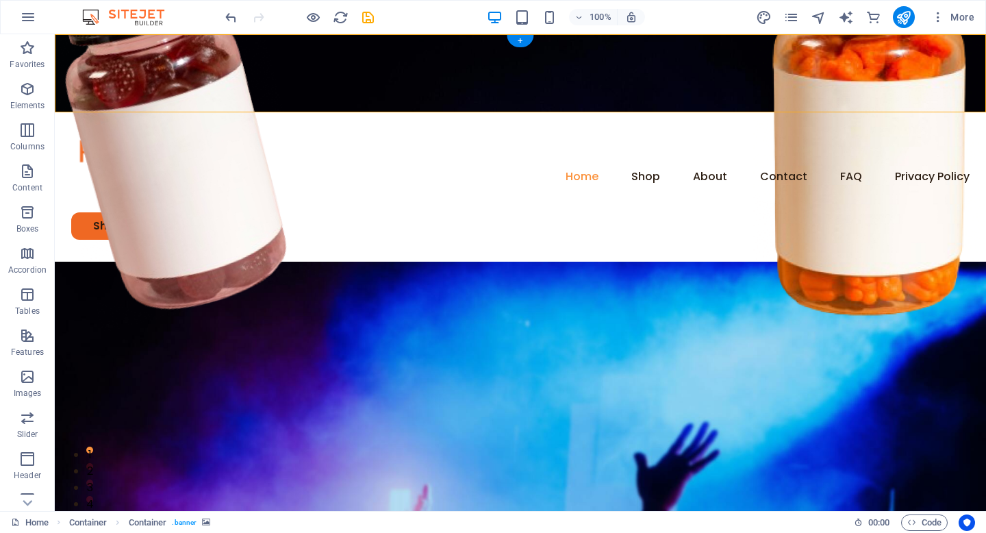
click at [218, 42] on figure at bounding box center [520, 73] width 931 height 78
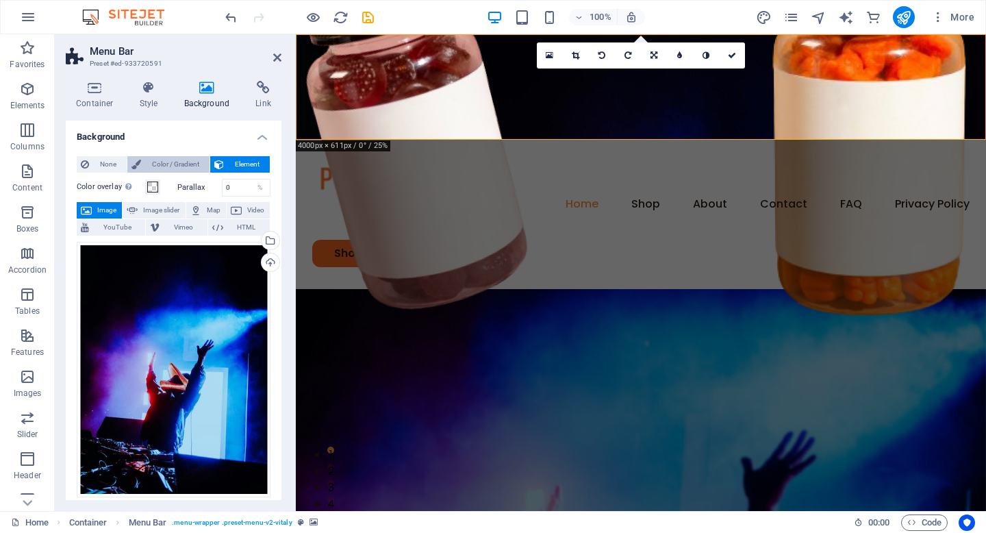
click at [180, 164] on span "Color / Gradient" at bounding box center [175, 164] width 60 height 16
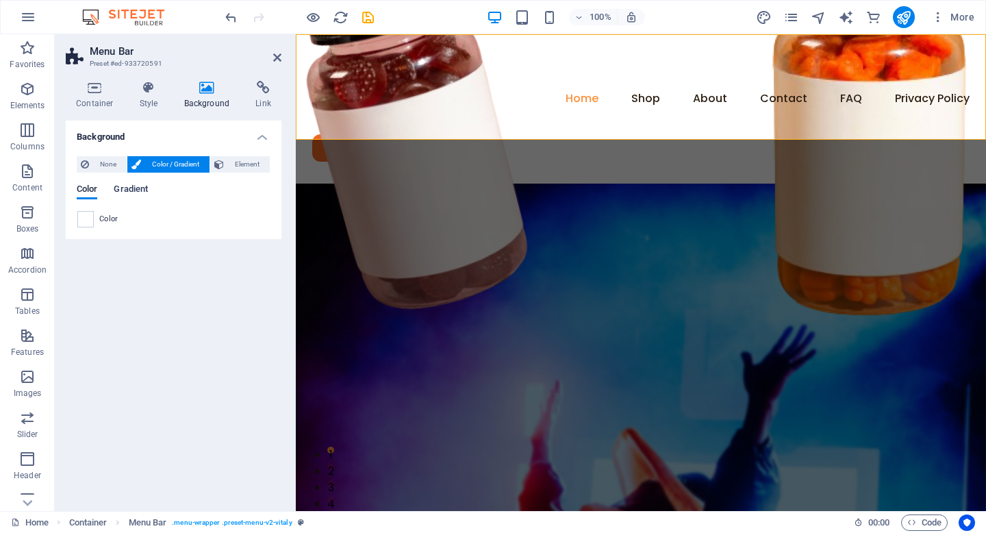
click at [140, 191] on span "Gradient" at bounding box center [131, 190] width 34 height 19
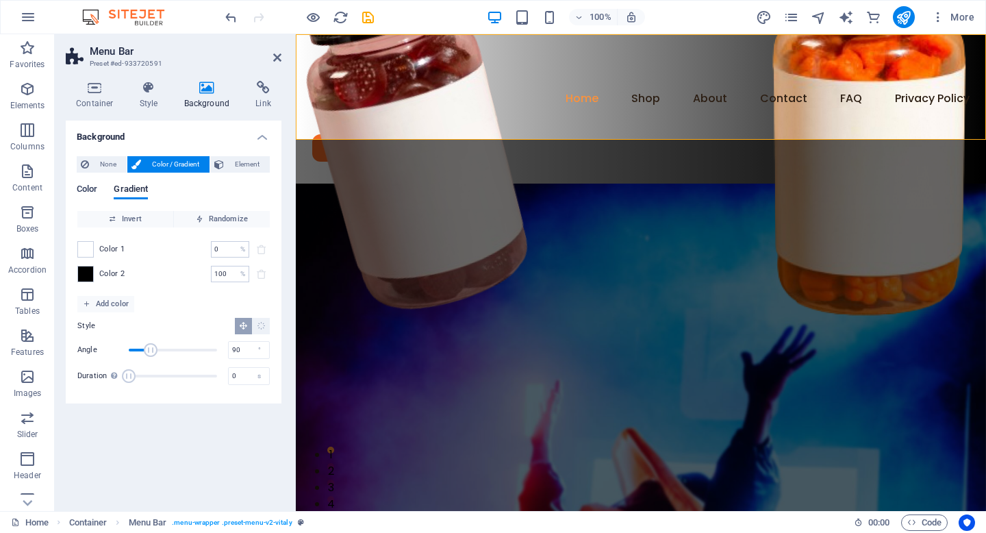
click at [93, 188] on span "Color" at bounding box center [87, 190] width 21 height 19
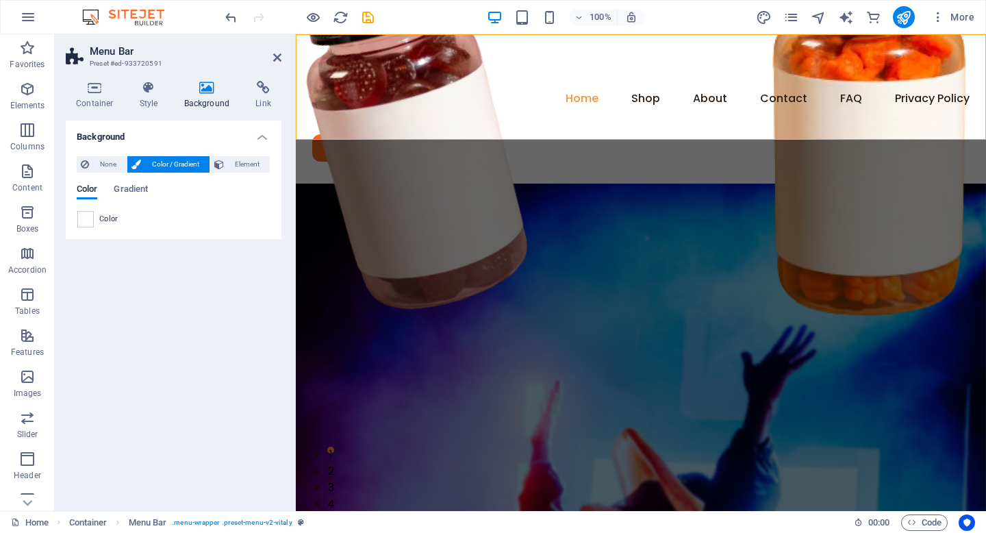
click at [104, 222] on span "Color" at bounding box center [108, 219] width 19 height 11
click at [99, 218] on span "Color" at bounding box center [108, 219] width 19 height 11
click at [71, 216] on div "None Color / Gradient Element Stretch background to full-width Color overlay Pl…" at bounding box center [174, 192] width 216 height 94
click at [81, 218] on span at bounding box center [85, 219] width 15 height 15
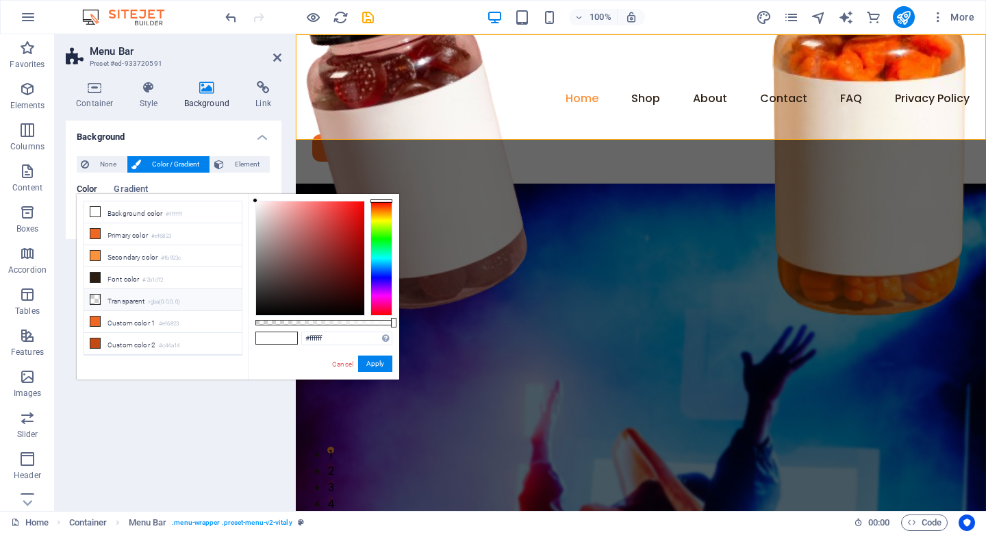
click at [151, 297] on small "rgba(0,0,0,.0)" at bounding box center [165, 302] width 32 height 10
click at [206, 274] on li "Font color #2b1d12" at bounding box center [162, 278] width 157 height 22
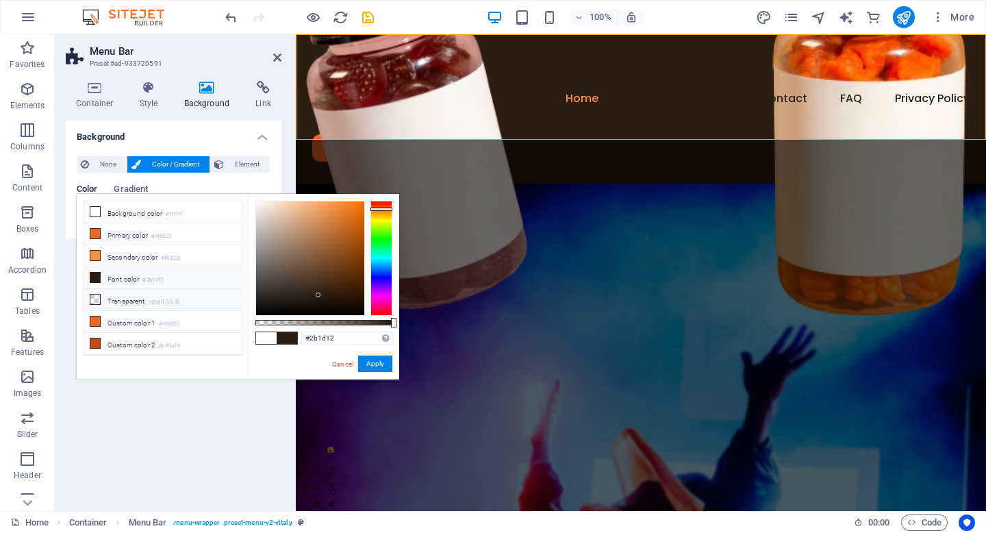
click at [190, 289] on li "Transparent rgba(0,0,0,.0)" at bounding box center [162, 300] width 157 height 22
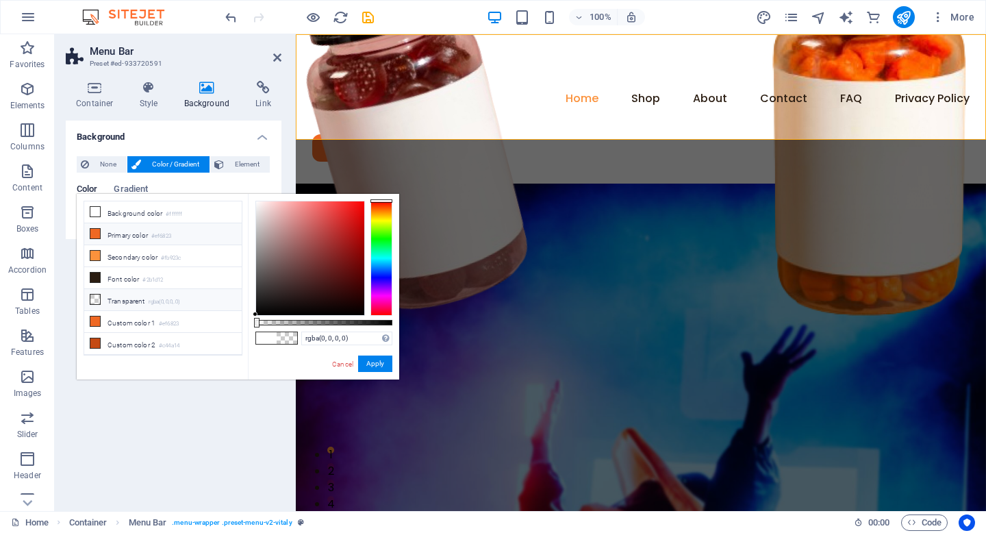
click at [210, 241] on li "Primary color #ef6823" at bounding box center [162, 234] width 157 height 22
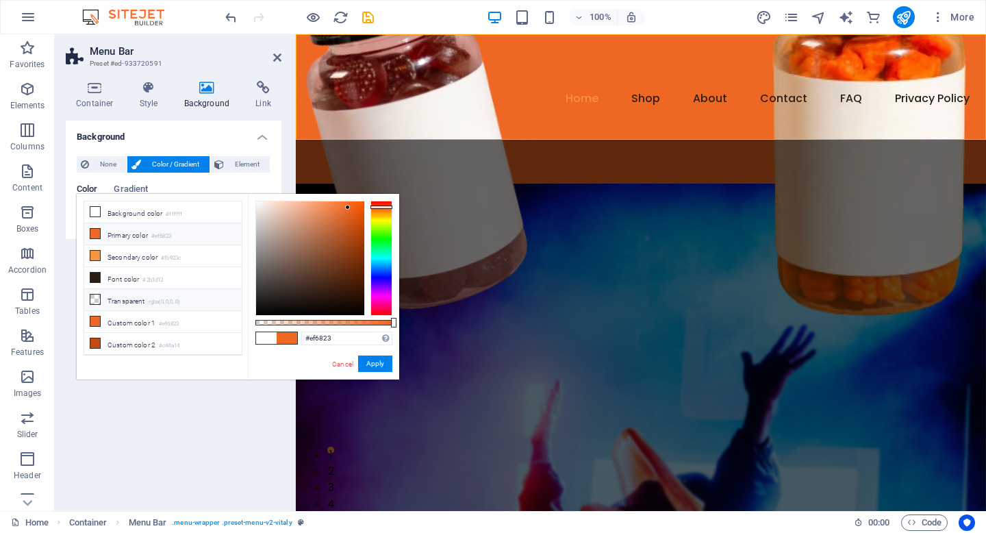
click at [200, 293] on li "Transparent rgba(0,0,0,.0)" at bounding box center [162, 300] width 157 height 22
type input "rgba(0, 0, 0, 0)"
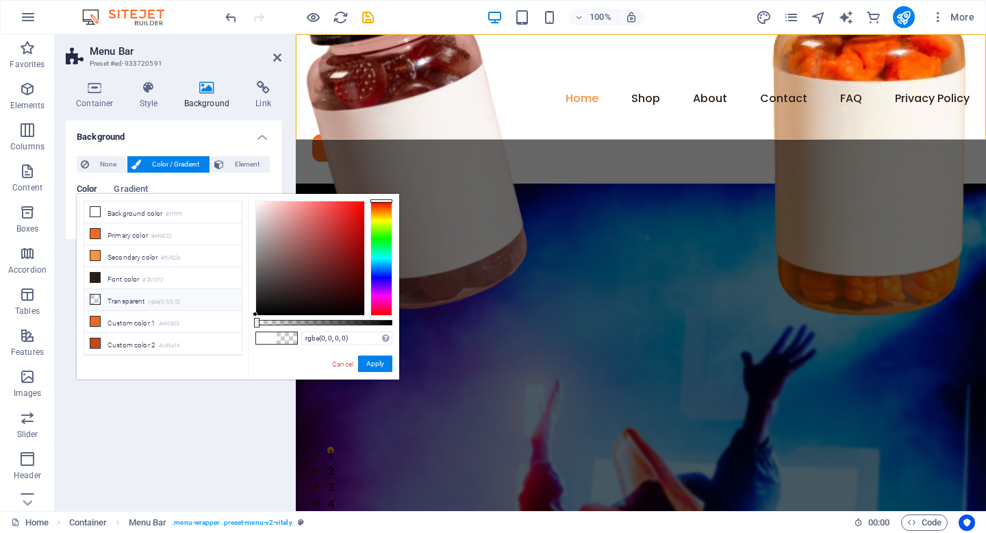
click at [194, 295] on li "Transparent rgba(0,0,0,.0)" at bounding box center [162, 300] width 157 height 22
click at [363, 367] on button "Apply" at bounding box center [375, 363] width 34 height 16
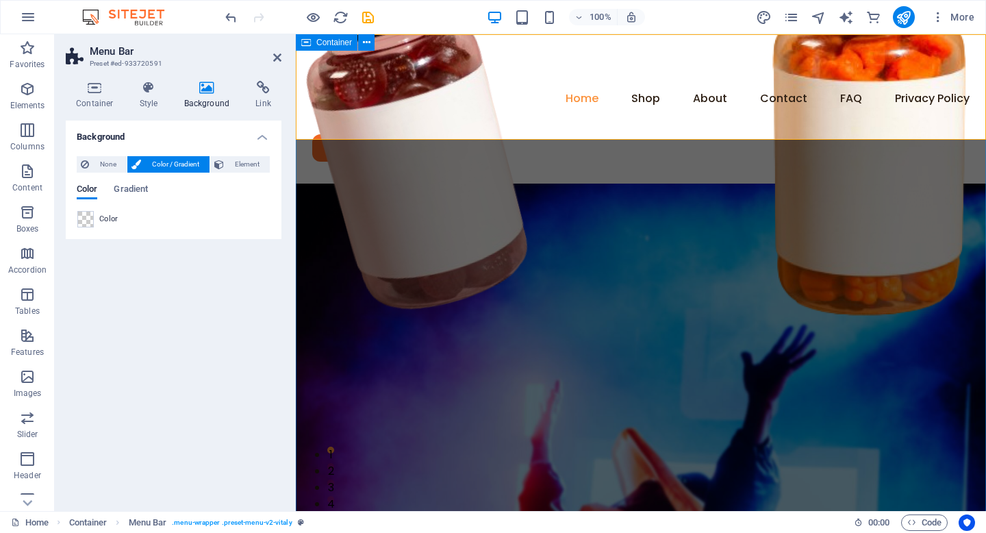
click at [319, 42] on span "Container" at bounding box center [334, 42] width 36 height 8
select select "header"
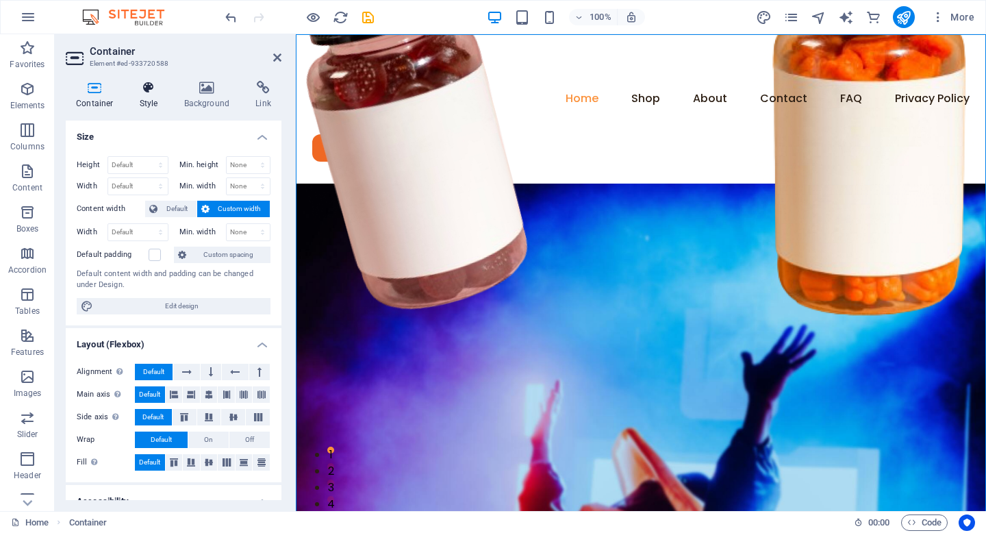
click at [168, 103] on h4 "Style" at bounding box center [151, 95] width 44 height 29
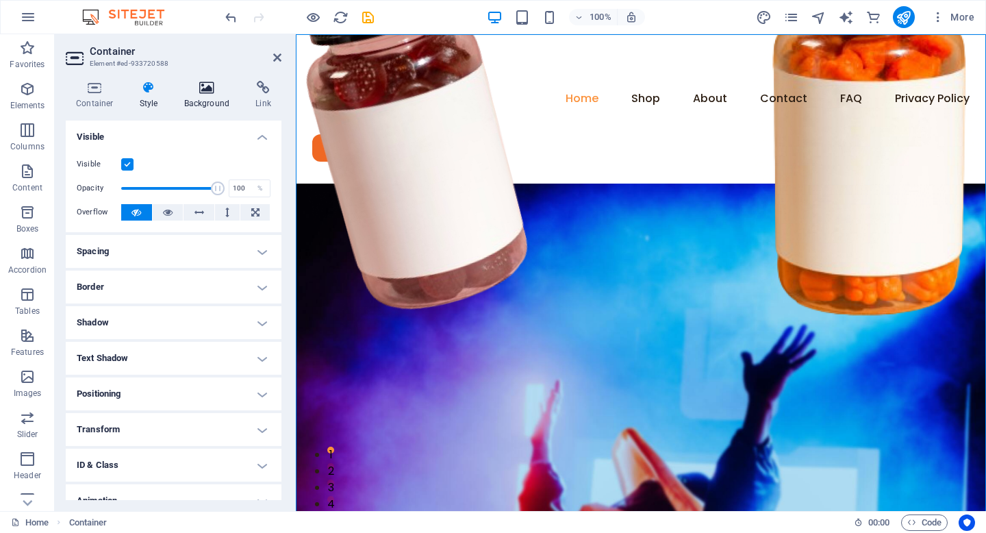
click at [197, 96] on h4 "Background" at bounding box center [210, 95] width 72 height 29
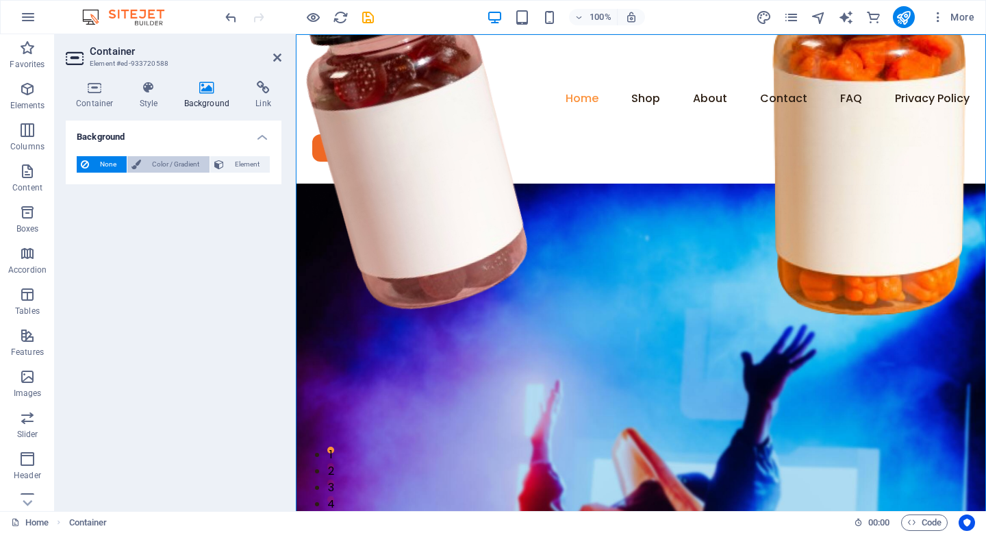
click at [133, 164] on icon at bounding box center [136, 164] width 10 height 16
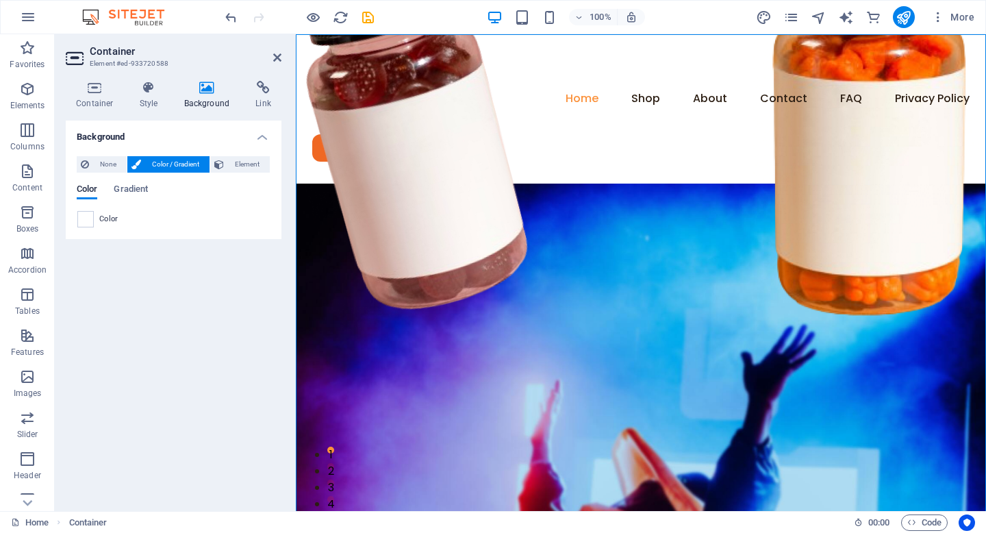
click at [98, 213] on div "Color" at bounding box center [173, 219] width 192 height 16
click at [98, 221] on div "Color" at bounding box center [173, 219] width 192 height 16
click at [89, 220] on span at bounding box center [85, 219] width 15 height 15
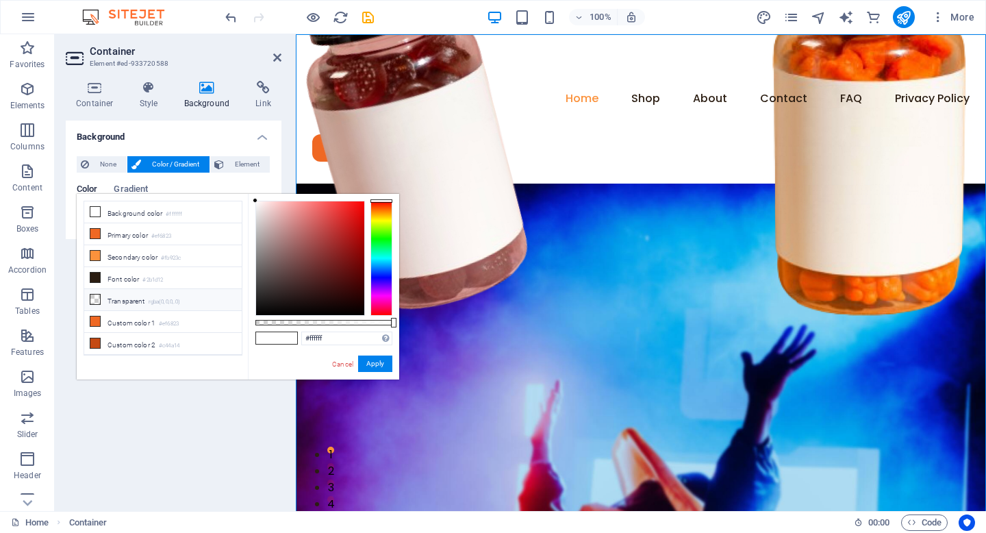
click at [134, 296] on li "Transparent rgba(0,0,0,.0)" at bounding box center [162, 300] width 157 height 22
type input "rgba(0, 0, 0, 0)"
click at [366, 362] on button "Apply" at bounding box center [375, 363] width 34 height 16
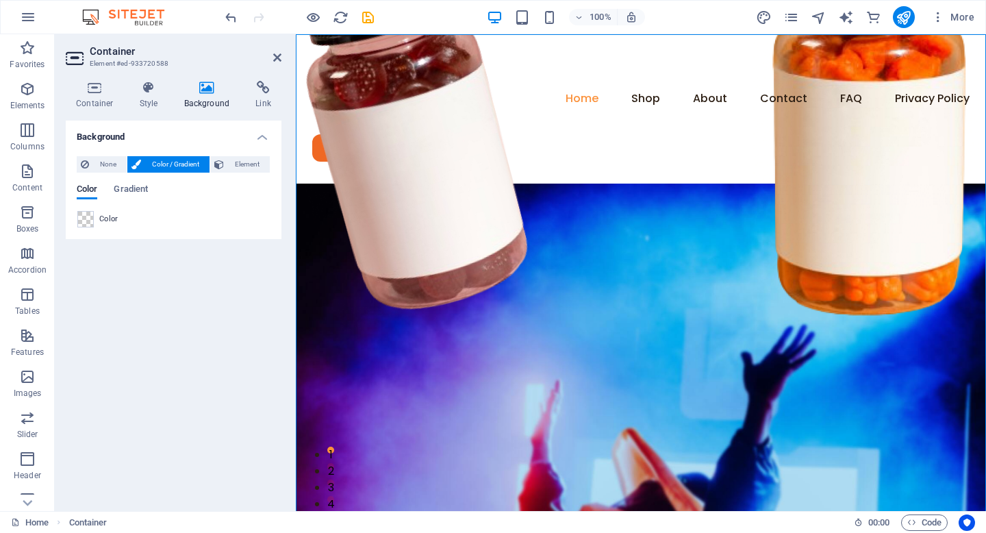
click at [379, 183] on figure at bounding box center [641, 456] width 690 height 546
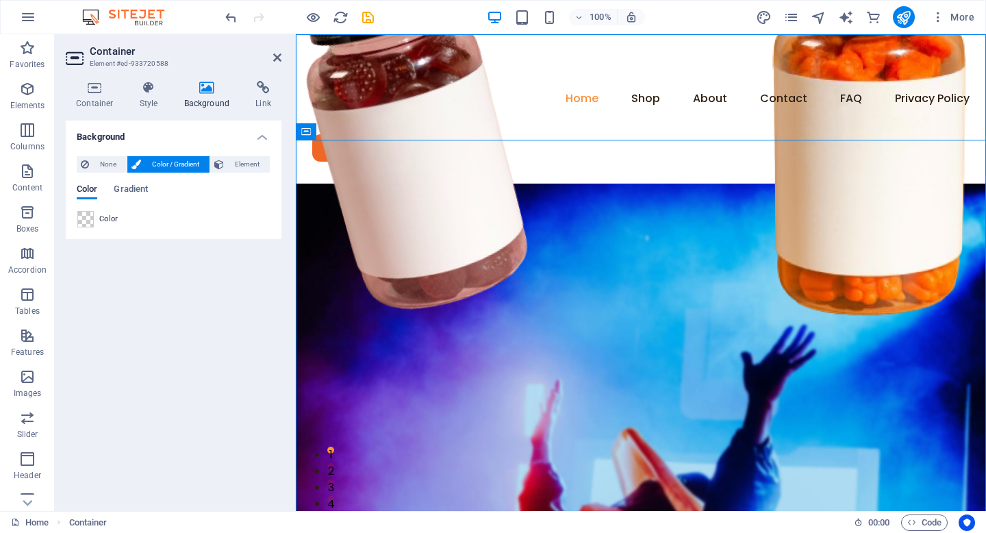
click at [379, 183] on figure at bounding box center [641, 456] width 690 height 546
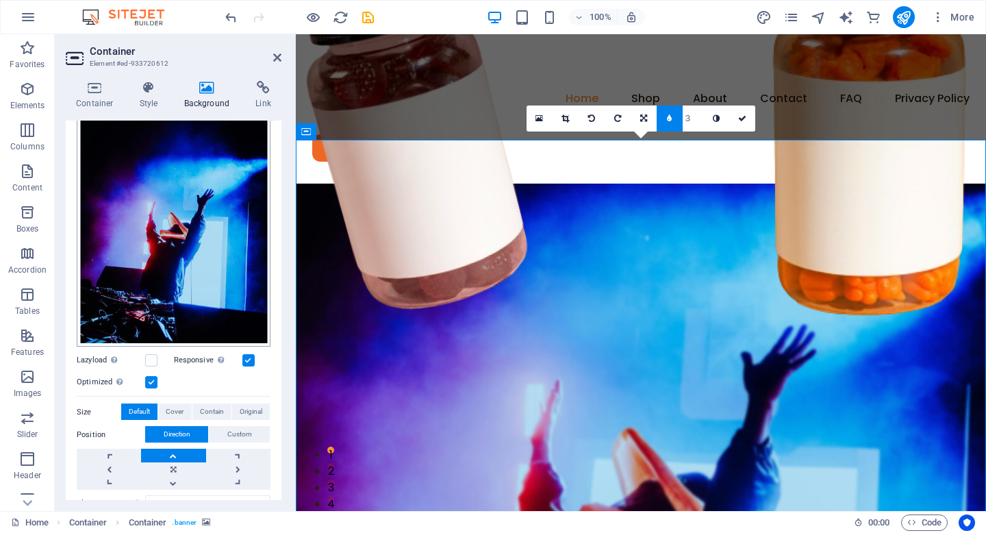
scroll to position [116, 0]
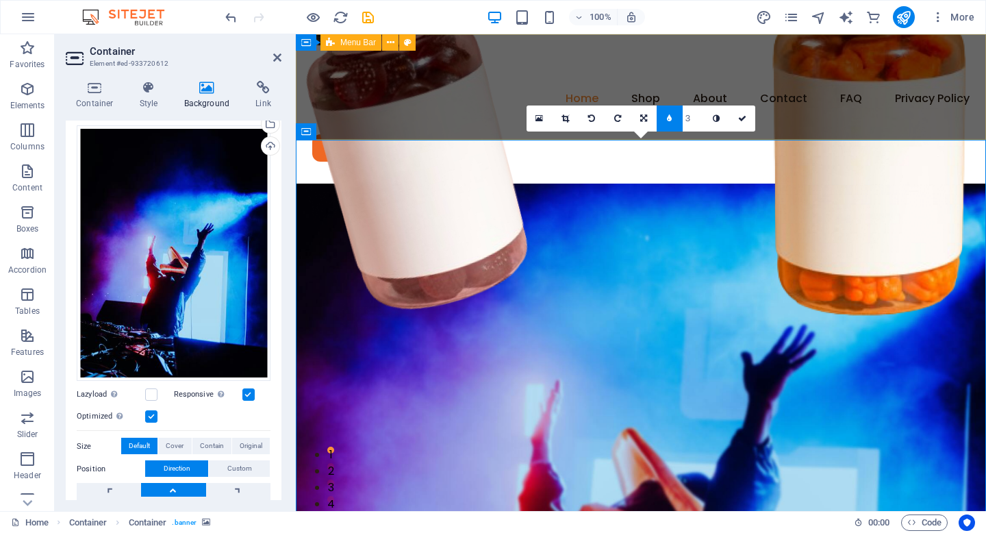
drag, startPoint x: 362, startPoint y: 181, endPoint x: 394, endPoint y: 44, distance: 140.0
click at [394, 44] on header "Menu Home Shop About Contact FAQ Privacy Policy Legal Notice Shop Wellness Drin…" at bounding box center [641, 381] width 690 height 695
